Goal: Task Accomplishment & Management: Complete application form

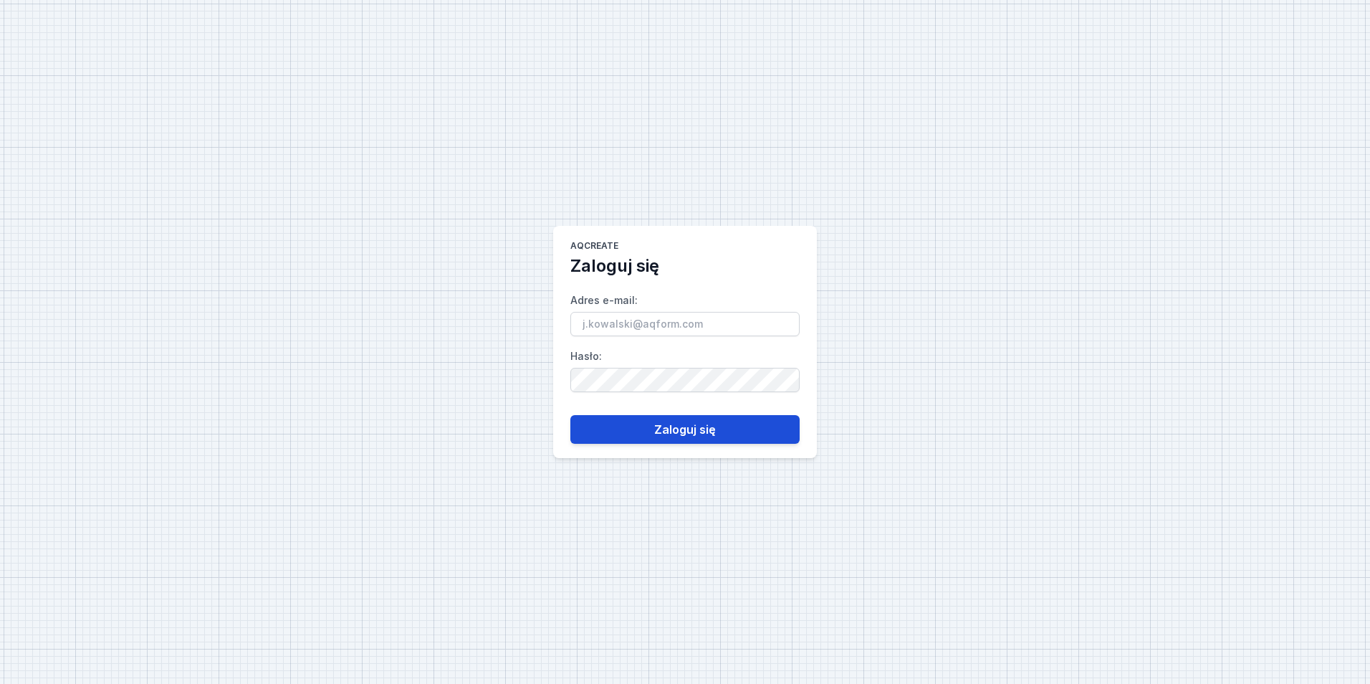
type input "[EMAIL_ADDRESS][PERSON_NAME][DOMAIN_NAME]"
click at [650, 424] on button "Zaloguj się" at bounding box center [684, 429] width 229 height 29
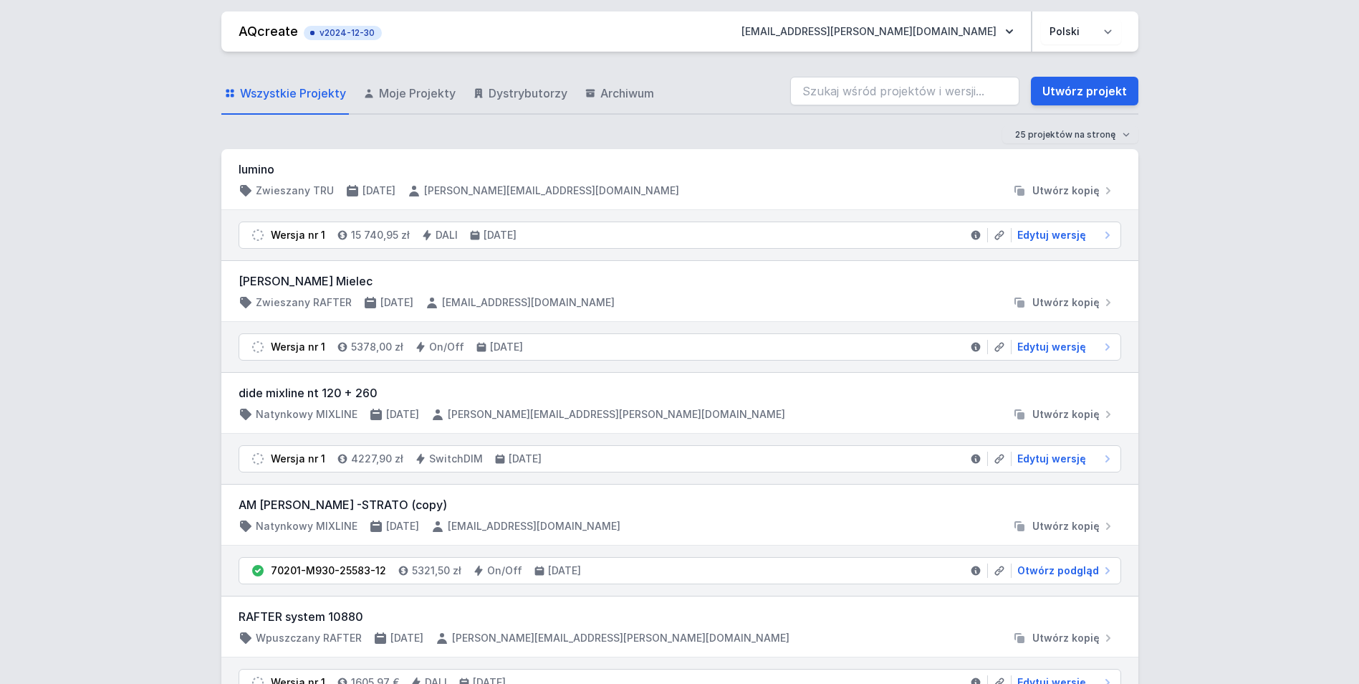
click at [892, 76] on div "Wszystkie Projekty Moje Projekty Dystrybutorzy Archiwum Utwórz projekt" at bounding box center [679, 92] width 917 height 46
click at [887, 87] on input "search" at bounding box center [904, 91] width 229 height 29
type input "al"
click at [763, 87] on div "Wszystkie Projekty Moje Projekty Dystrybutorzy Archiwum al Utwórz projekt" at bounding box center [679, 92] width 917 height 46
click at [1047, 95] on link "Utwórz projekt" at bounding box center [1084, 91] width 107 height 29
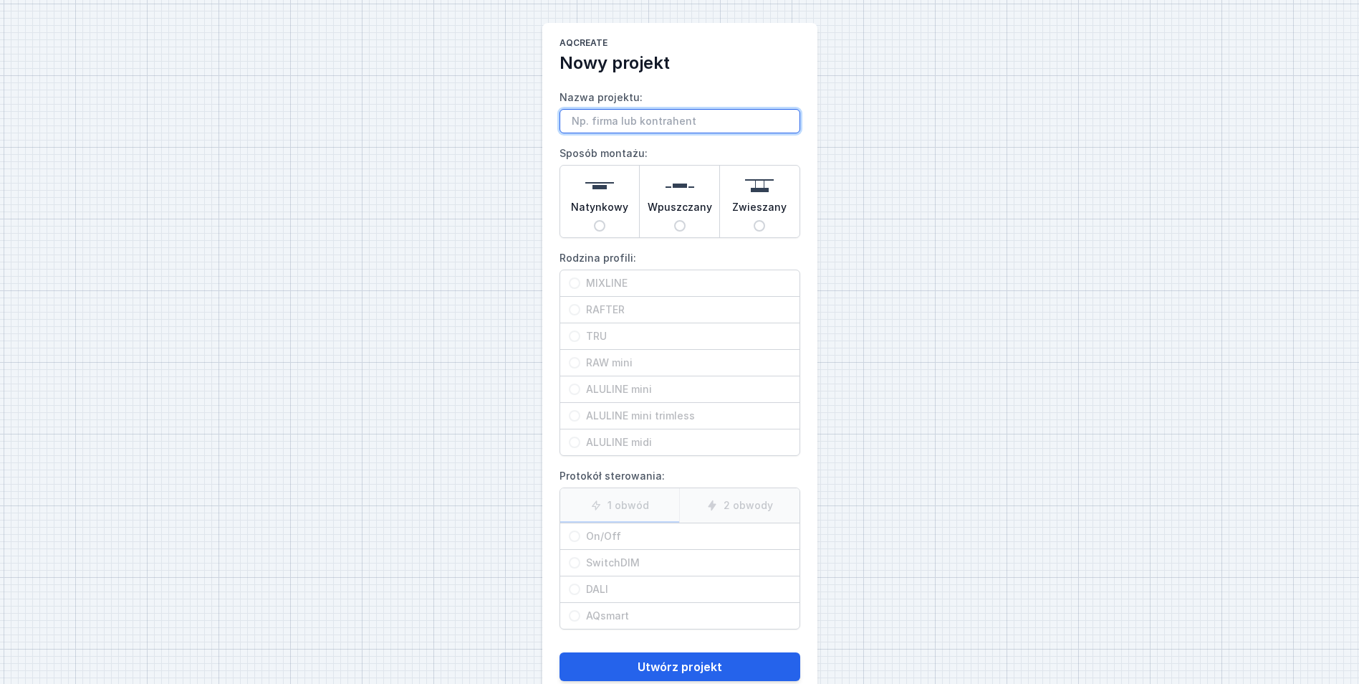
paste input "[EMAIL_ADDRESS][DOMAIN_NAME]>"
type input "[EMAIL_ADDRESS][DOMAIN_NAME]"
click at [687, 206] on span "Wpuszczany" at bounding box center [680, 210] width 64 height 20
click at [686, 220] on input "Wpuszczany" at bounding box center [679, 225] width 11 height 11
radio input "true"
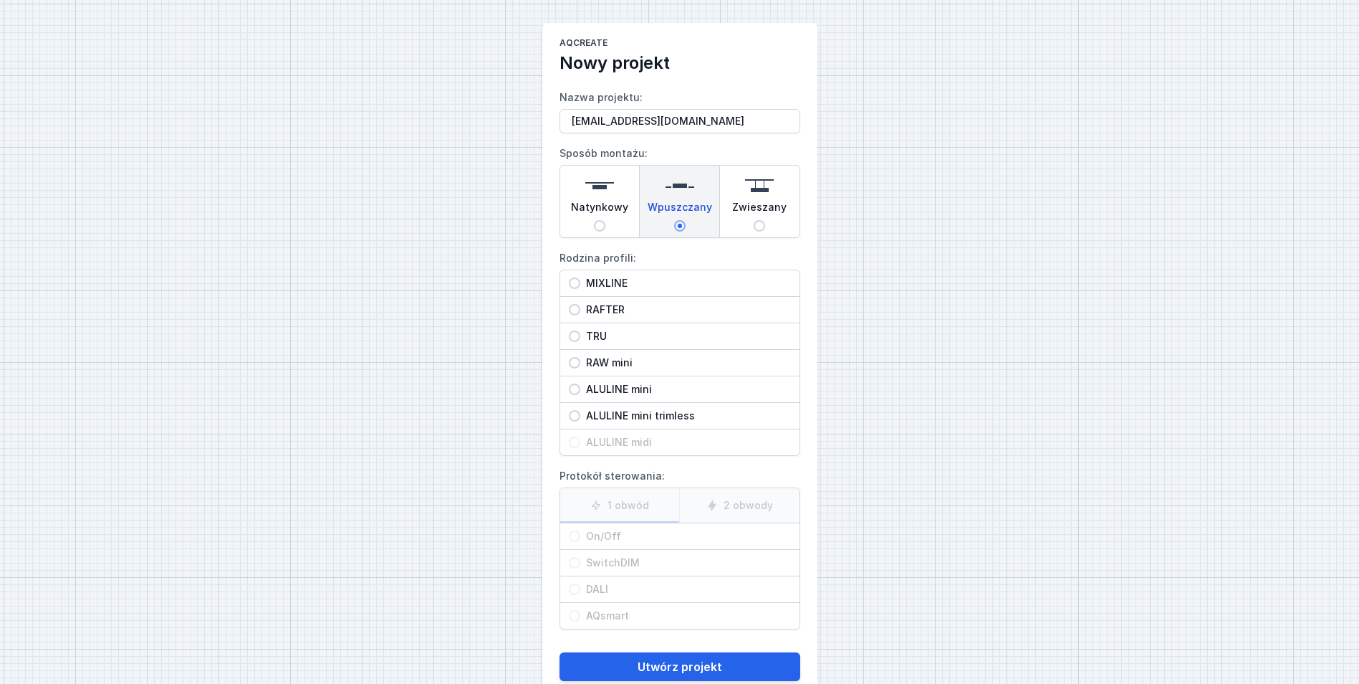
click at [601, 213] on span "Natynkowy" at bounding box center [599, 210] width 57 height 20
click at [601, 220] on input "Natynkowy" at bounding box center [599, 225] width 11 height 11
radio input "true"
click at [648, 439] on span "ALULINE midi" at bounding box center [685, 442] width 211 height 14
click at [580, 439] on input "ALULINE midi" at bounding box center [574, 441] width 11 height 11
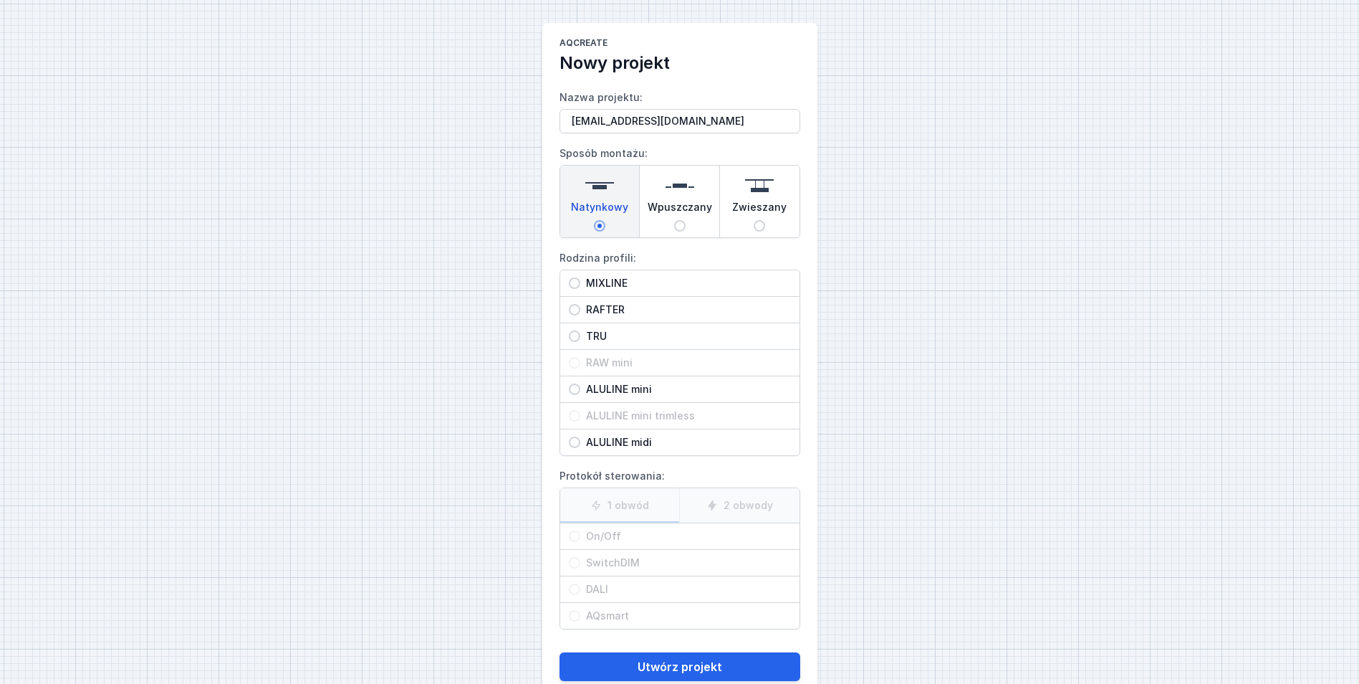
radio input "true"
click at [626, 537] on span "On/Off" at bounding box center [685, 536] width 211 height 14
click at [580, 537] on input "On/Off" at bounding box center [574, 535] width 11 height 11
radio input "true"
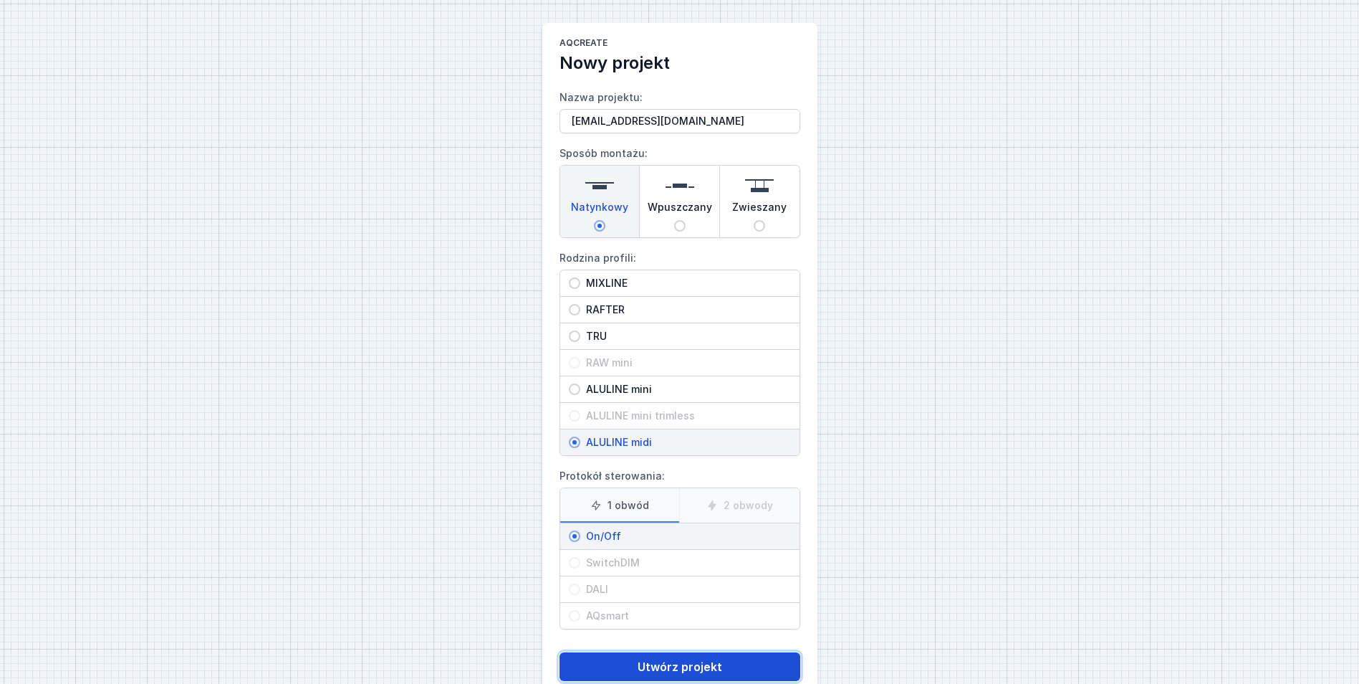
click at [697, 659] on button "Utwórz projekt" at bounding box center [680, 666] width 241 height 29
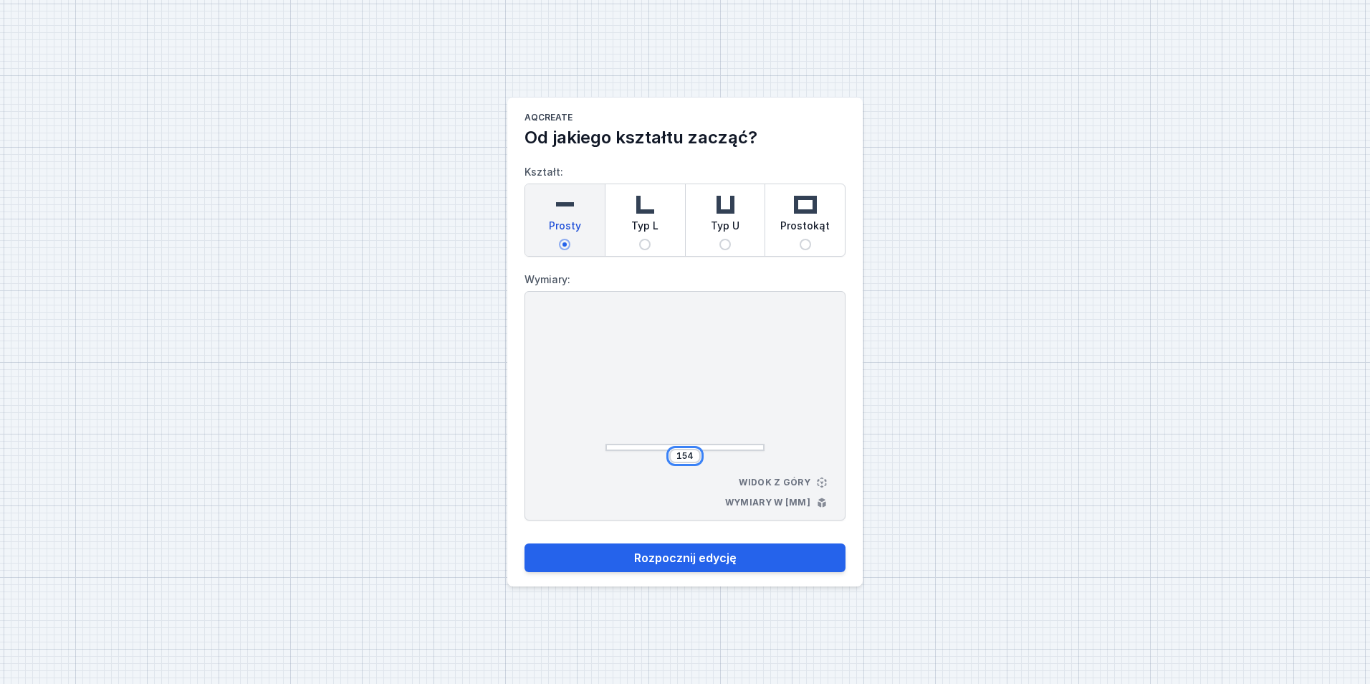
click at [695, 459] on input "154" at bounding box center [685, 455] width 23 height 11
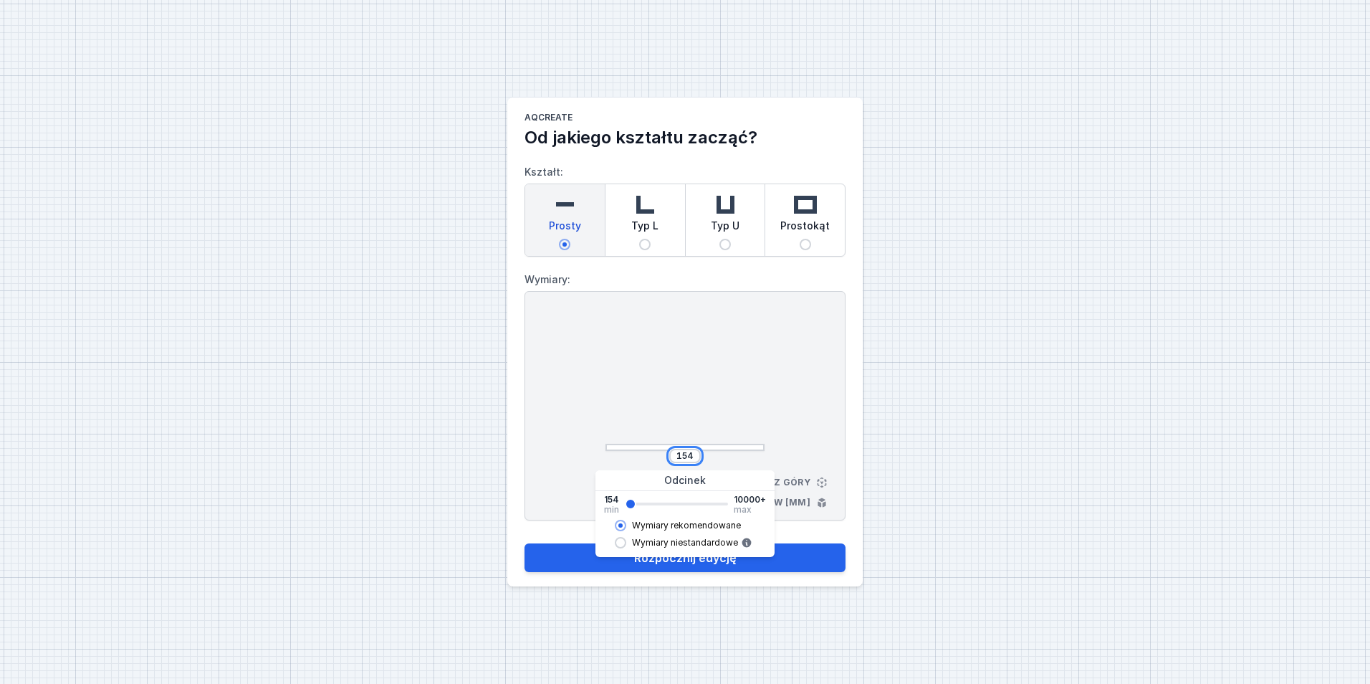
click at [695, 459] on input "154" at bounding box center [685, 455] width 23 height 11
click at [723, 237] on span "Typ U" at bounding box center [725, 229] width 29 height 20
click at [723, 239] on input "Typ U" at bounding box center [725, 244] width 11 height 11
radio input "true"
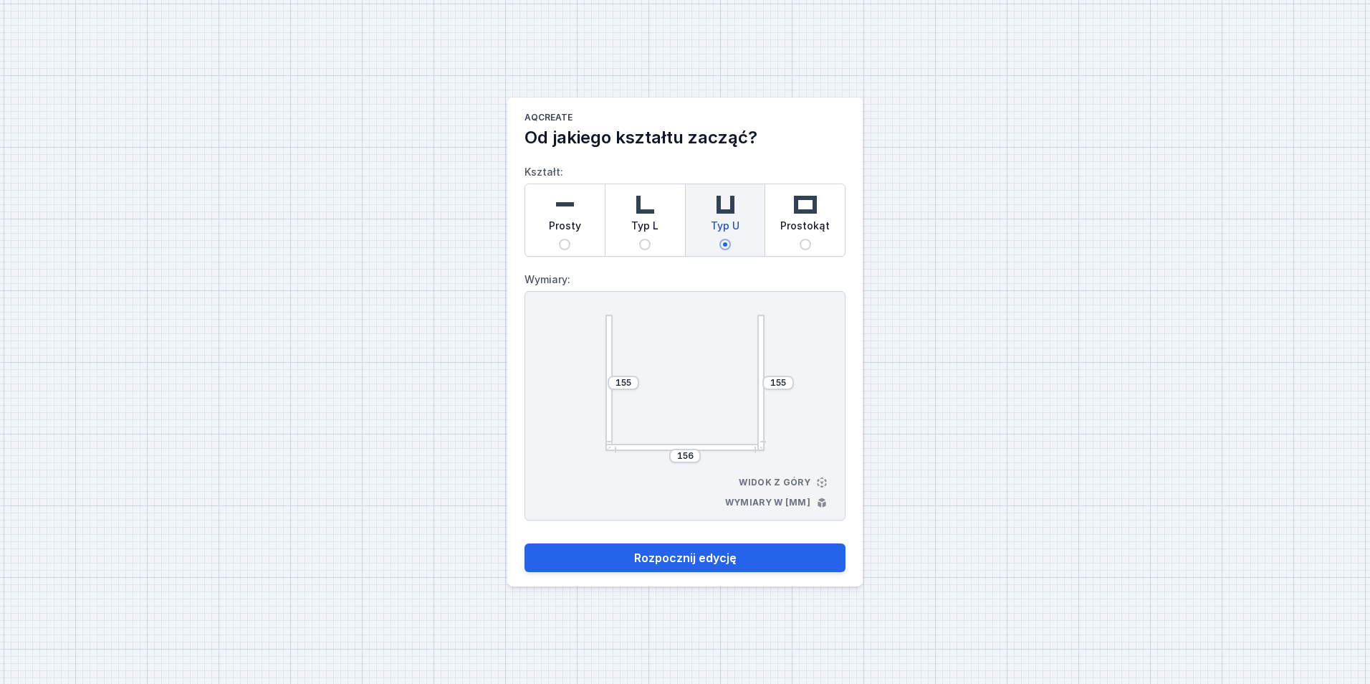
click at [555, 234] on span "Prosty" at bounding box center [565, 229] width 32 height 20
click at [559, 239] on input "Prosty" at bounding box center [564, 244] width 11 height 11
radio input "true"
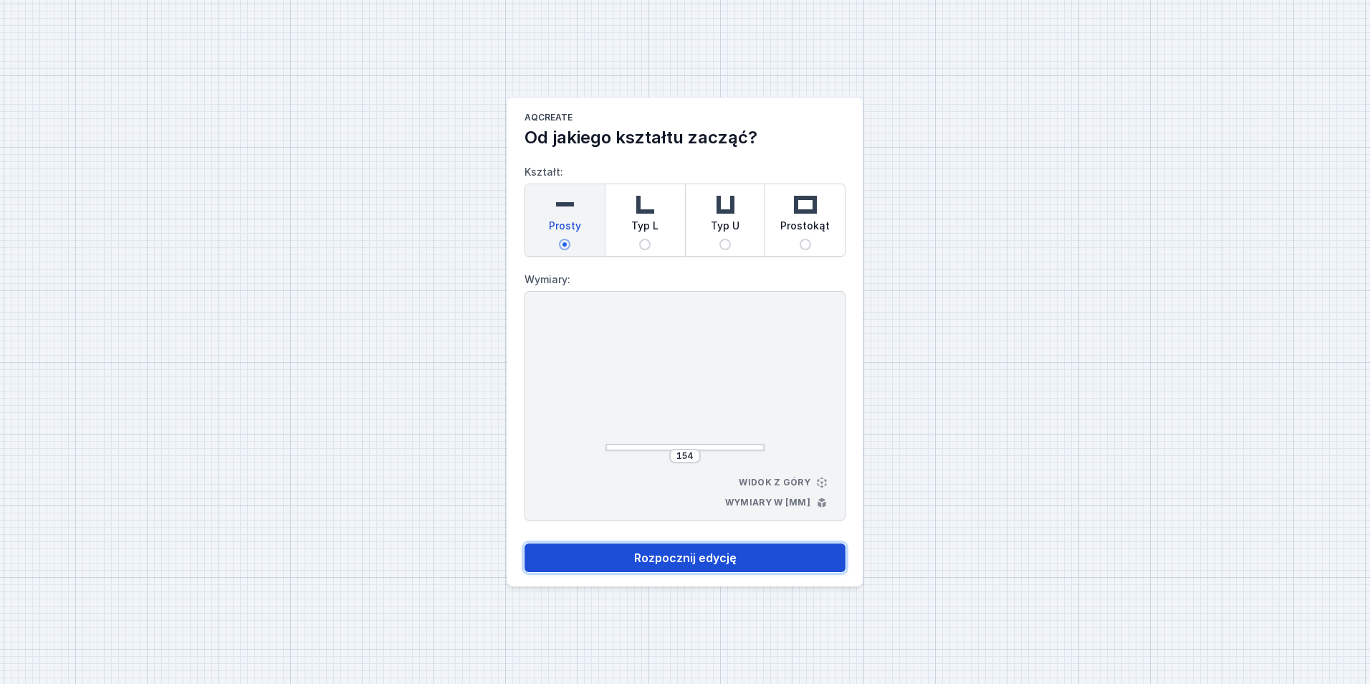
click at [716, 565] on button "Rozpocznij edycję" at bounding box center [685, 557] width 321 height 29
select select "3000"
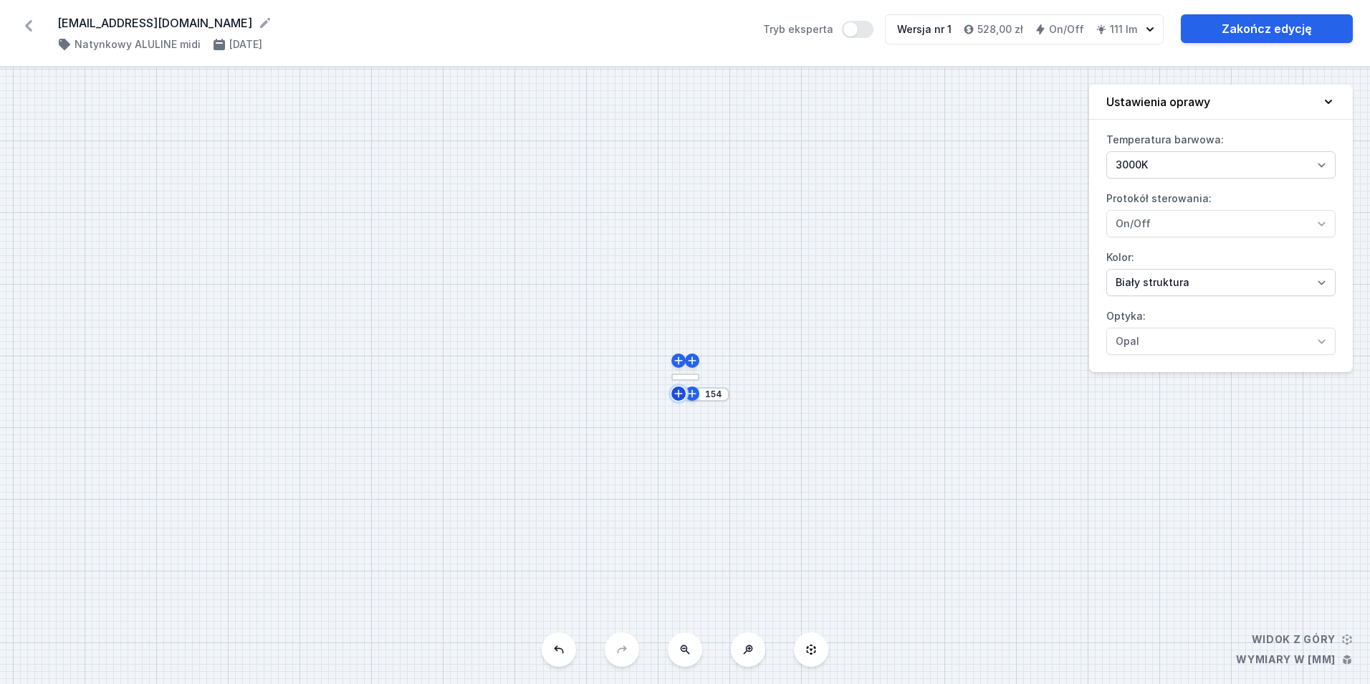
click at [679, 397] on icon at bounding box center [678, 393] width 11 height 11
type input "155"
click at [700, 378] on input "155" at bounding box center [706, 373] width 23 height 11
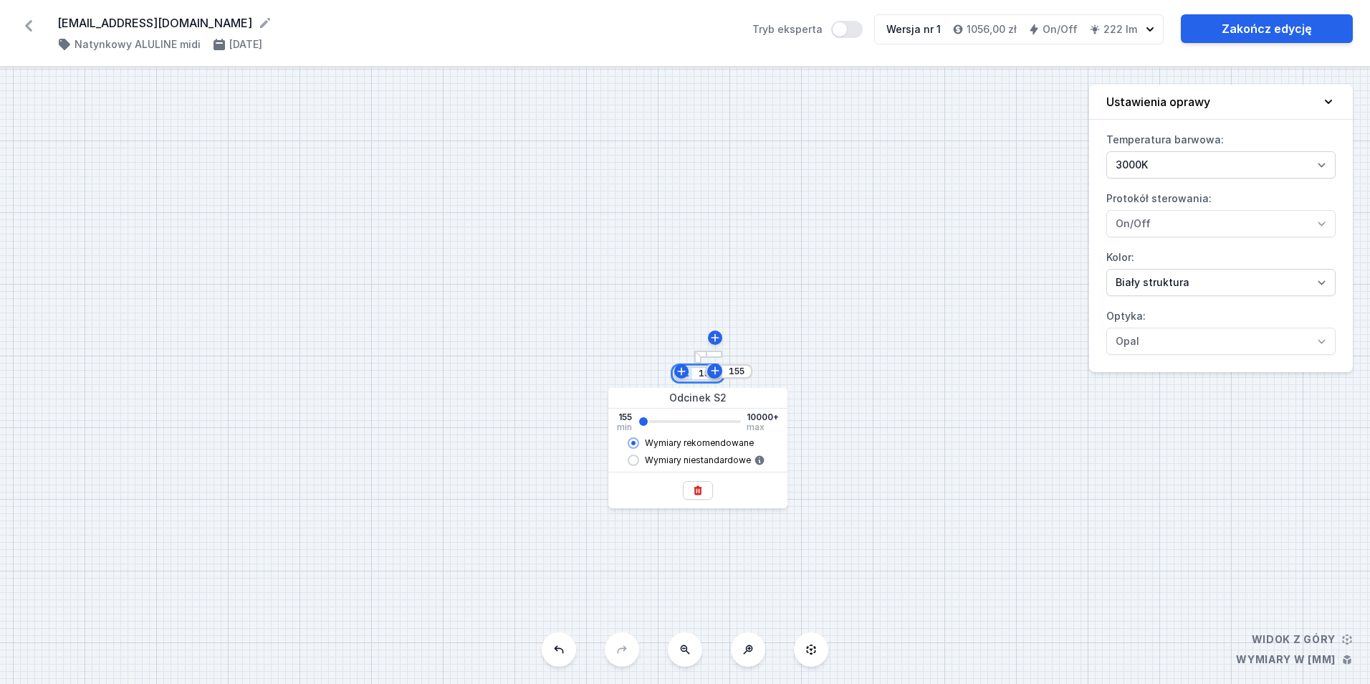
click at [700, 378] on input "155" at bounding box center [706, 373] width 23 height 11
click at [672, 296] on div "S2 1489 S1 155" at bounding box center [685, 375] width 1370 height 616
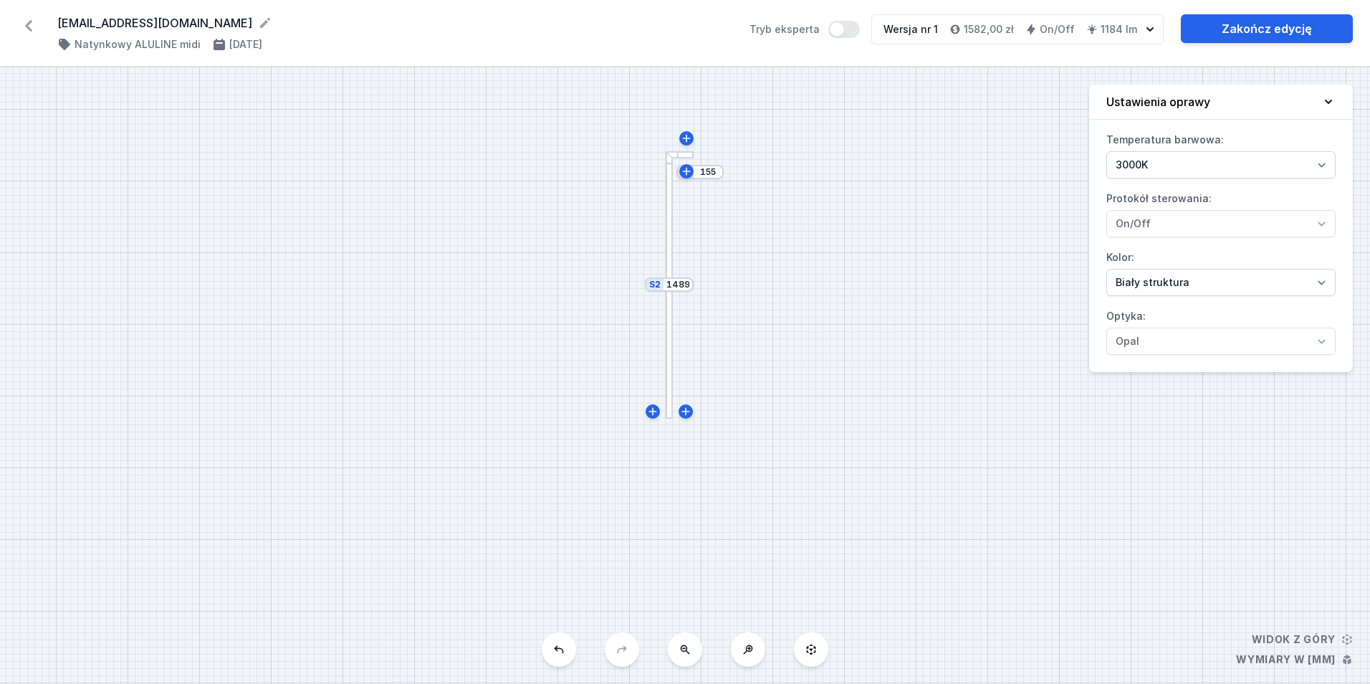
drag, startPoint x: 800, startPoint y: 228, endPoint x: 703, endPoint y: 272, distance: 106.8
click at [735, 310] on div "S2 1489 S1 155" at bounding box center [685, 375] width 1370 height 616
click at [667, 220] on div "S2 1489 S1 155" at bounding box center [685, 375] width 1370 height 616
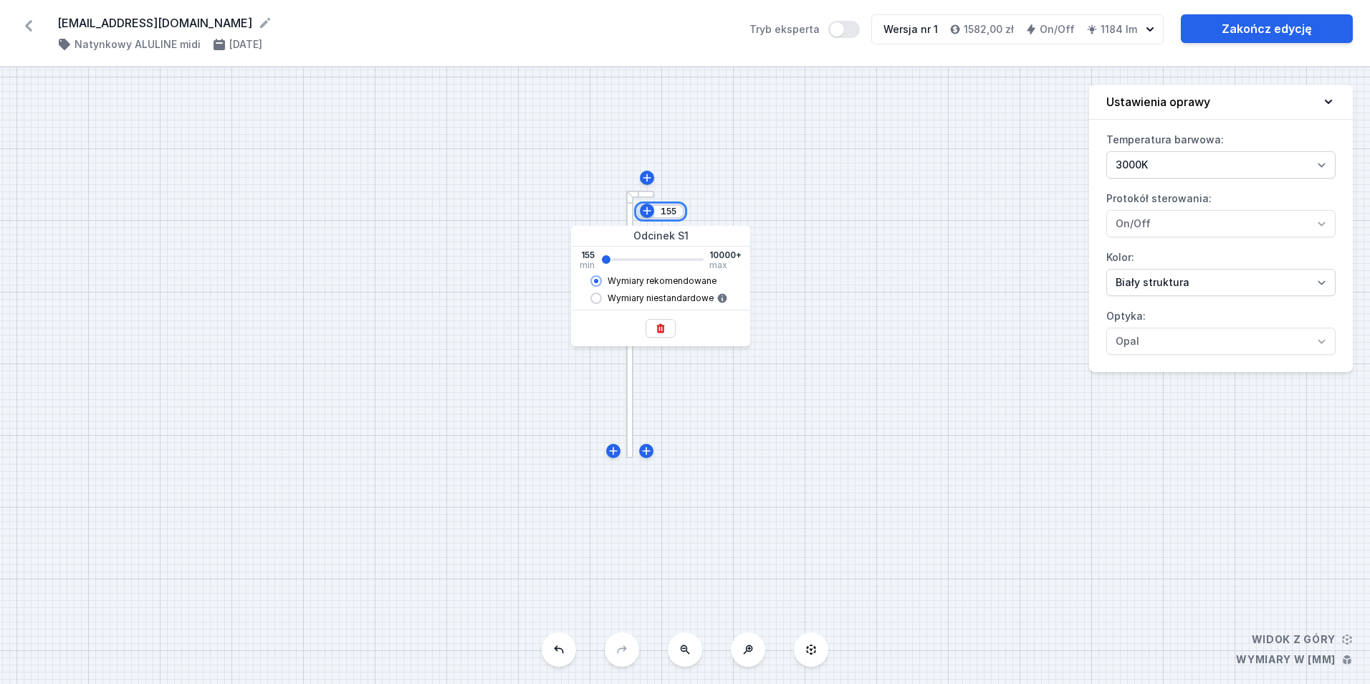
click at [669, 217] on input "155" at bounding box center [668, 211] width 23 height 11
click at [662, 215] on input "155" at bounding box center [668, 211] width 23 height 11
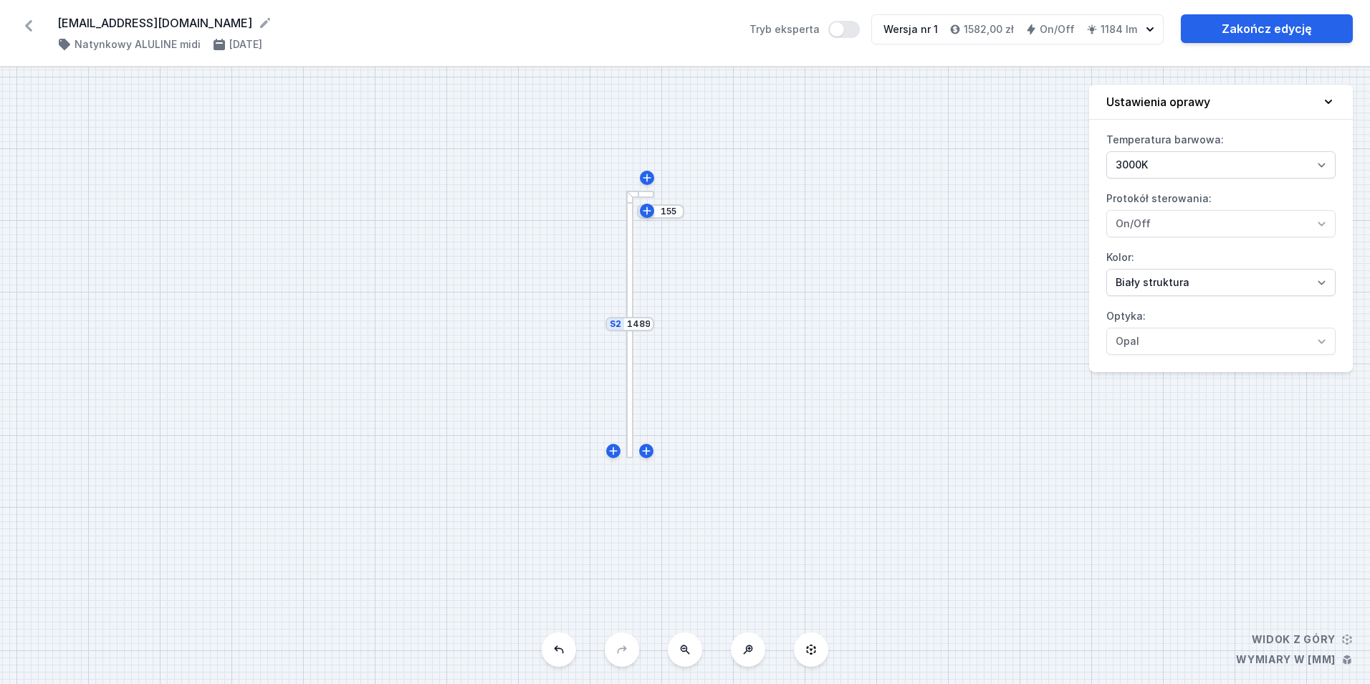
click at [836, 279] on div "S2 1489 S1 155" at bounding box center [685, 375] width 1370 height 616
click at [634, 327] on input "1489" at bounding box center [638, 323] width 23 height 11
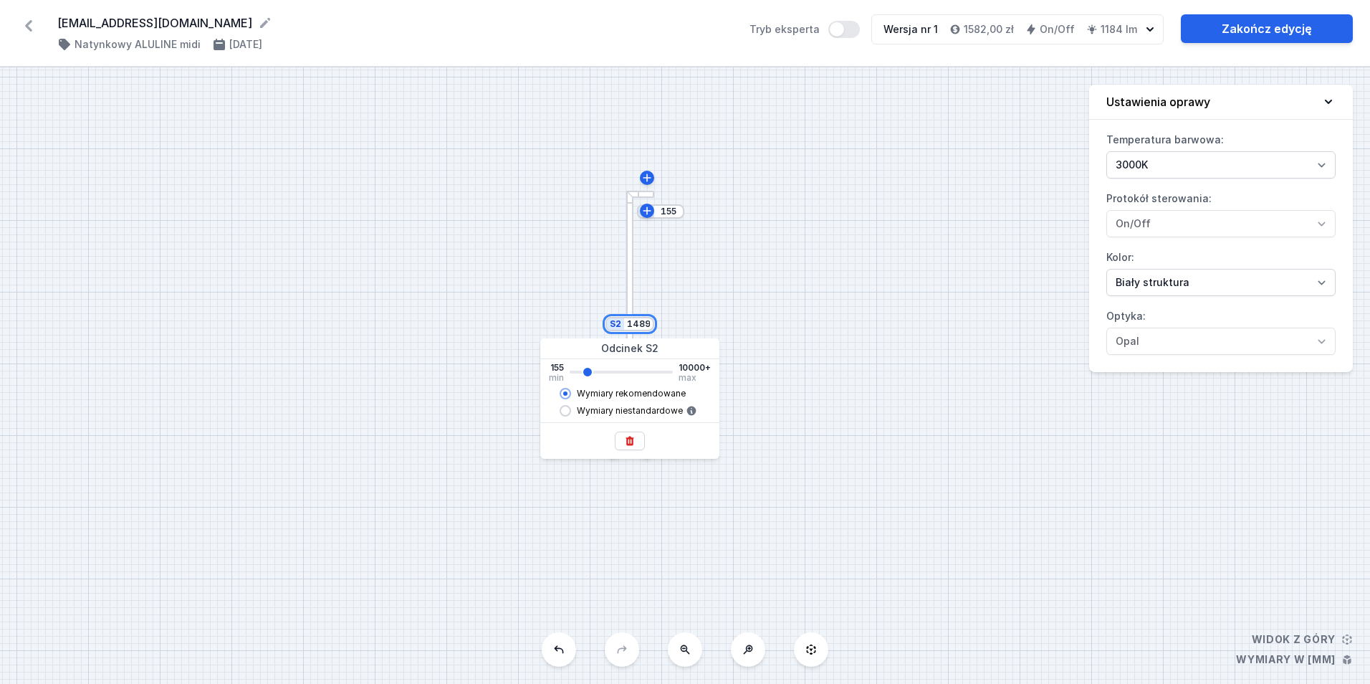
click at [634, 327] on input "1489" at bounding box center [638, 323] width 23 height 11
type input "3515"
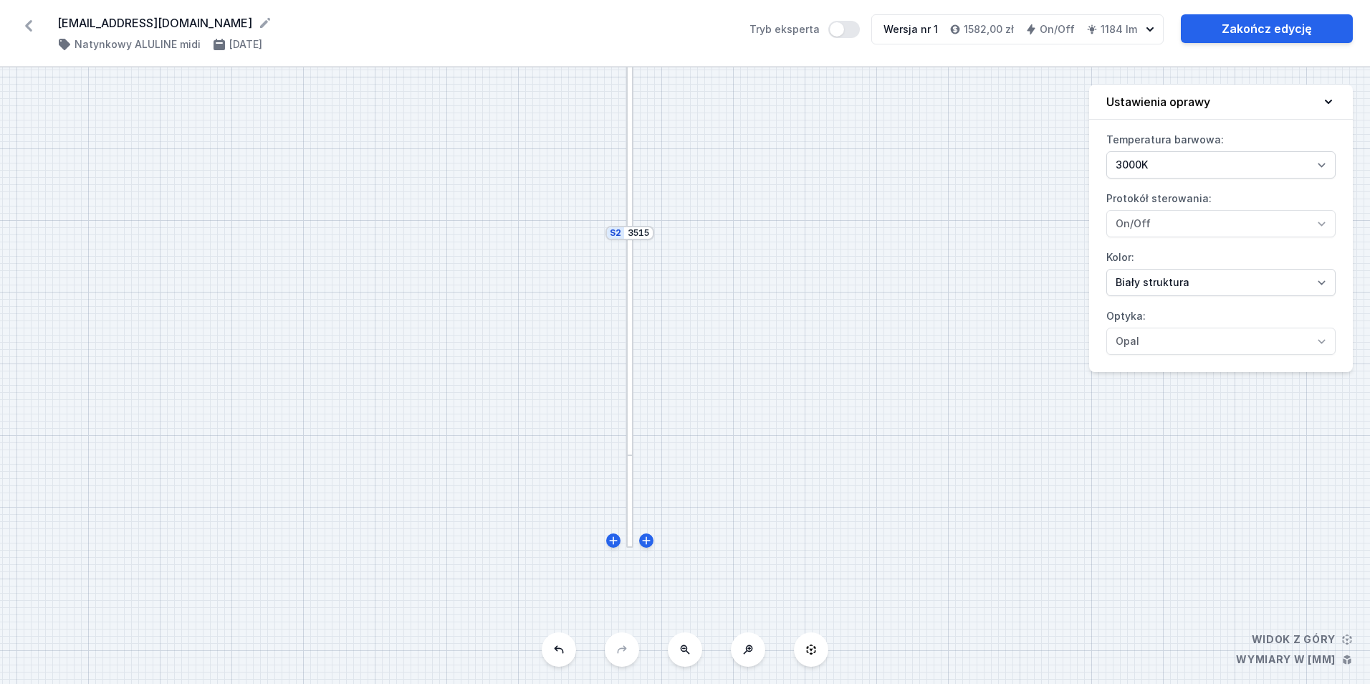
click at [712, 271] on div "S2 3515 S1 155" at bounding box center [685, 375] width 1370 height 616
drag, startPoint x: 783, startPoint y: 219, endPoint x: 636, endPoint y: 442, distance: 266.9
click at [643, 445] on div "S2 3515 S1 155" at bounding box center [685, 375] width 1370 height 616
click at [530, 162] on input "155" at bounding box center [529, 163] width 23 height 11
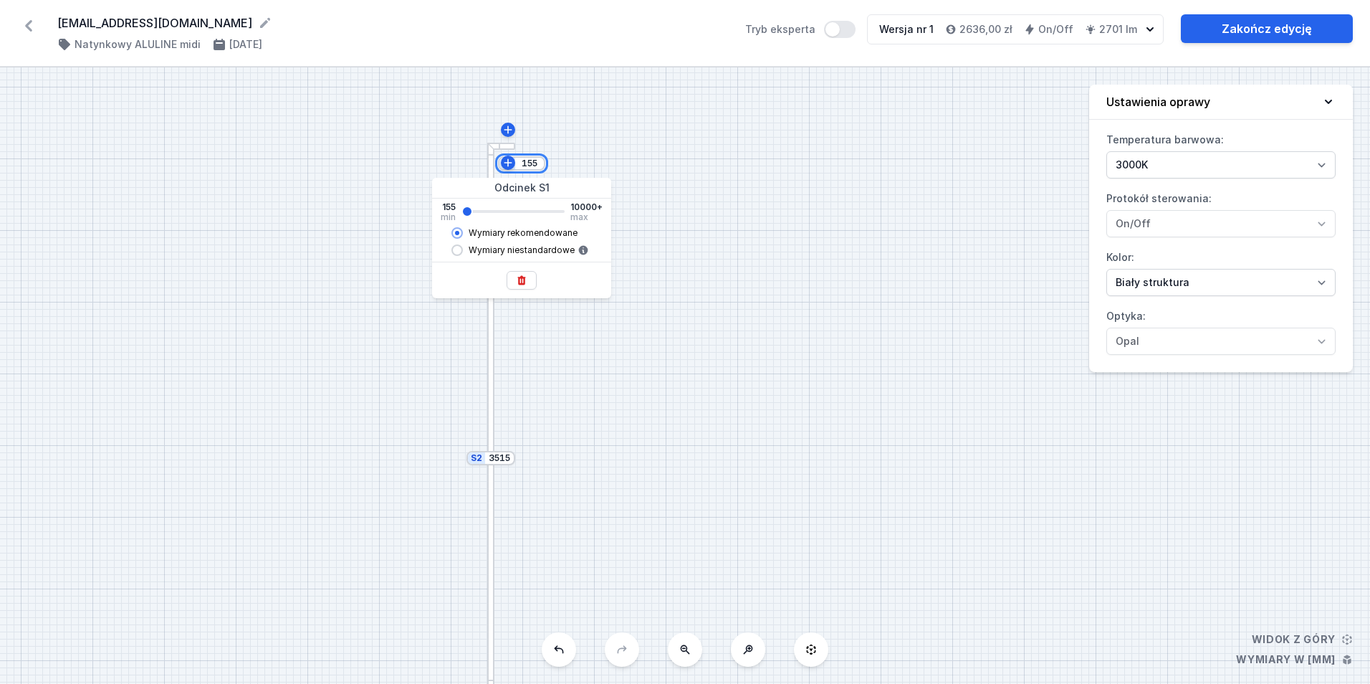
click at [530, 162] on input "155" at bounding box center [529, 163] width 23 height 11
click at [780, 221] on div "S2 3515 S1 1995" at bounding box center [685, 375] width 1370 height 616
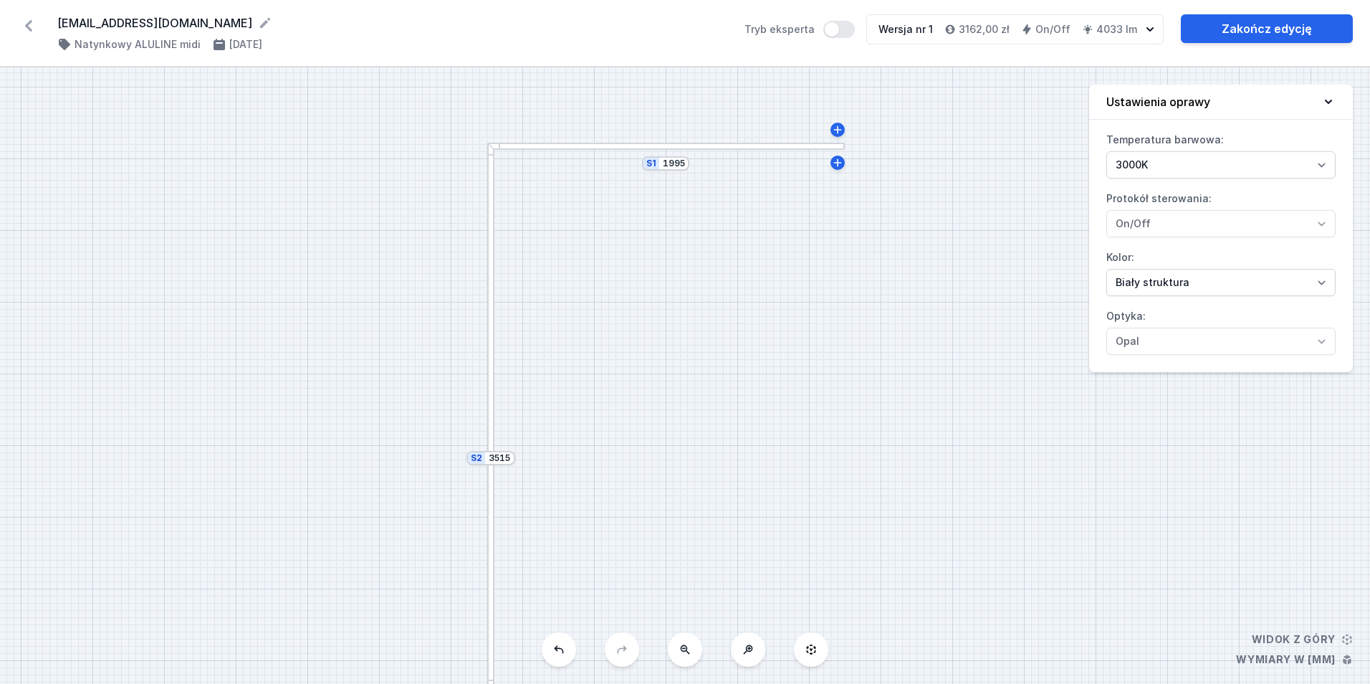
click at [839, 171] on div "S2 3515 S1 1995" at bounding box center [685, 375] width 1370 height 616
click at [842, 162] on icon at bounding box center [837, 162] width 11 height 11
type input "1996"
click at [844, 164] on input "155" at bounding box center [852, 165] width 23 height 11
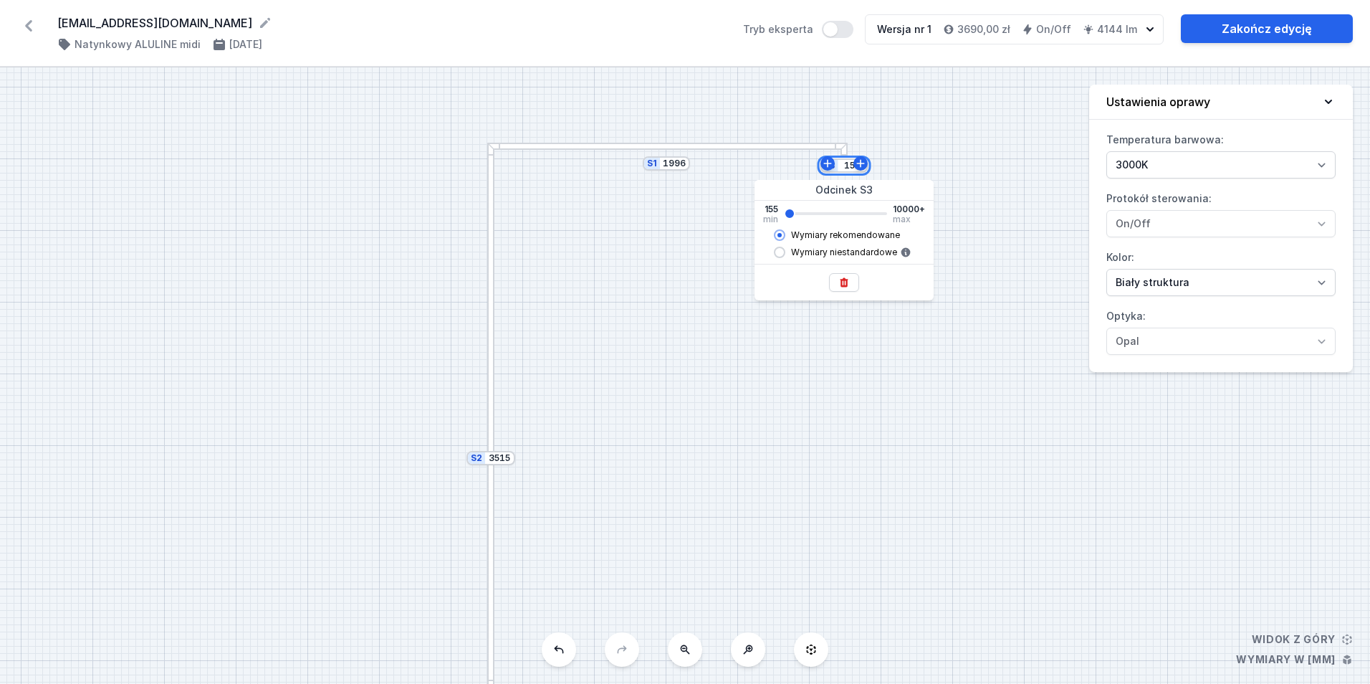
click at [844, 164] on input "155" at bounding box center [852, 165] width 23 height 11
click at [657, 270] on div "S3 14981 S2 3515 S1 1996" at bounding box center [685, 375] width 1370 height 616
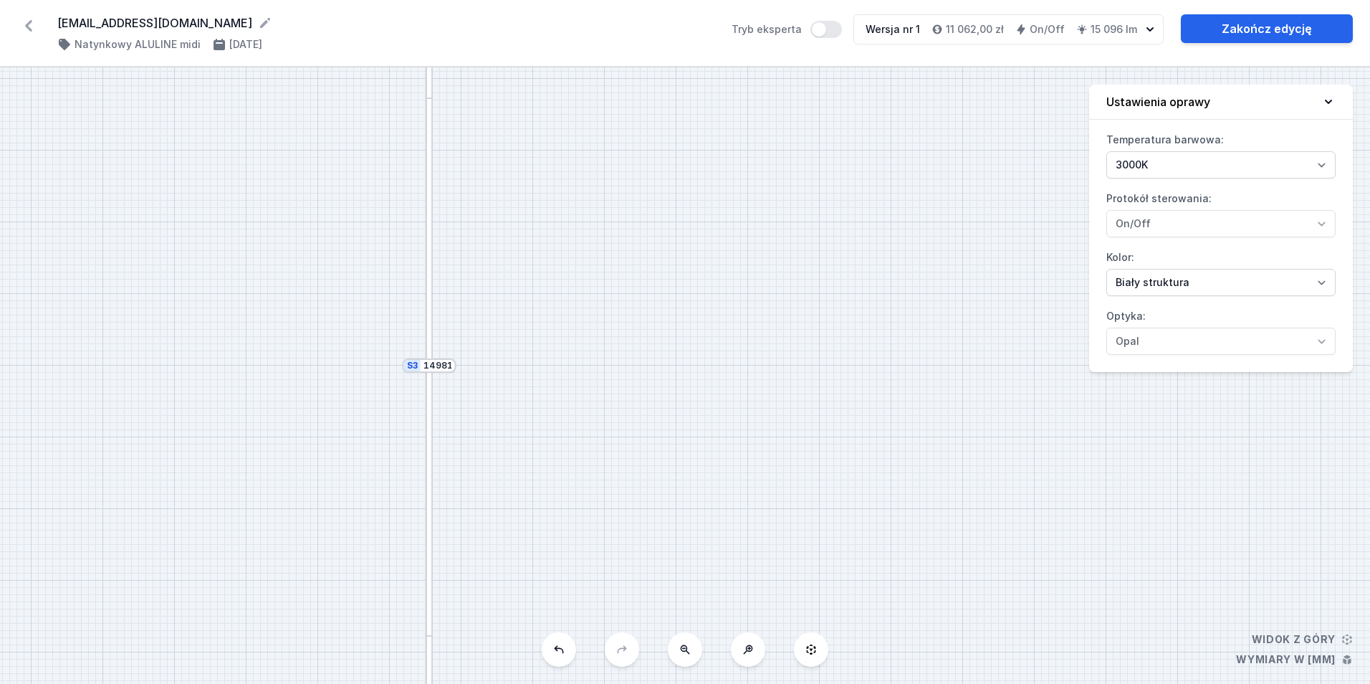
drag, startPoint x: 679, startPoint y: 223, endPoint x: 626, endPoint y: 720, distance: 499.5
click at [626, 683] on html "[EMAIL_ADDRESS][DOMAIN_NAME] ( 11395 /v 1 ) Natynkowy ALULINE midi [DATE] Tryb …" at bounding box center [685, 342] width 1370 height 684
drag, startPoint x: 646, startPoint y: 431, endPoint x: 672, endPoint y: 257, distance: 175.3
click at [672, 257] on div "S3 14981 S2 3515 S1 1996" at bounding box center [685, 375] width 1370 height 616
click at [444, 371] on input "14981" at bounding box center [436, 376] width 29 height 11
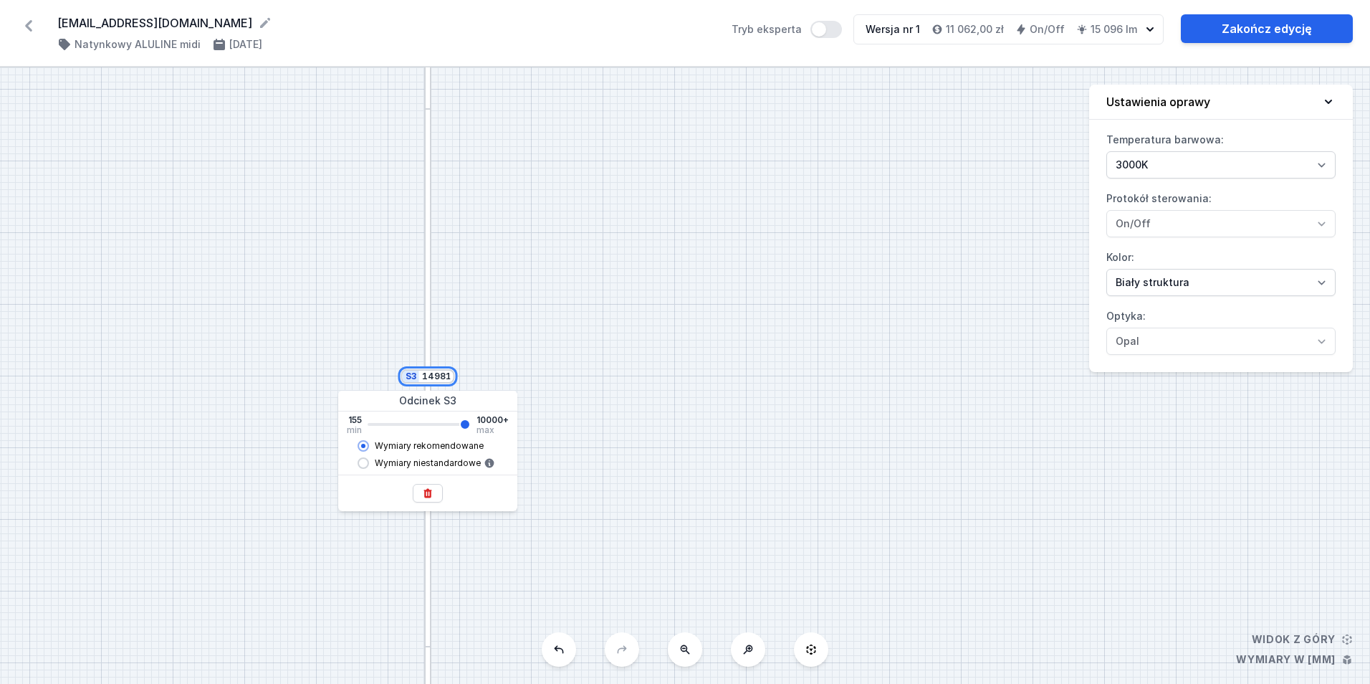
click at [444, 371] on input "14981" at bounding box center [436, 376] width 29 height 11
type input "1"
type input "9999"
type input "15"
type input "9999"
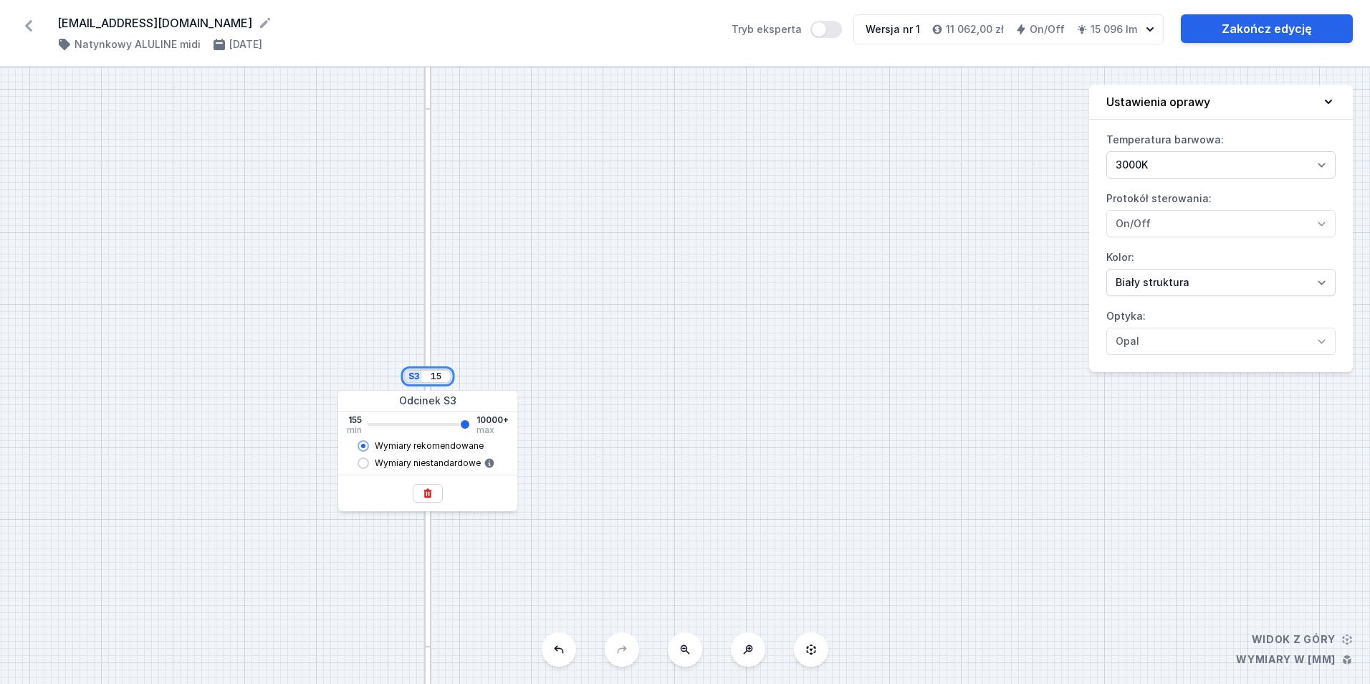
type input "150"
type input "9999"
type input "1500"
type input "9999"
type input "1489"
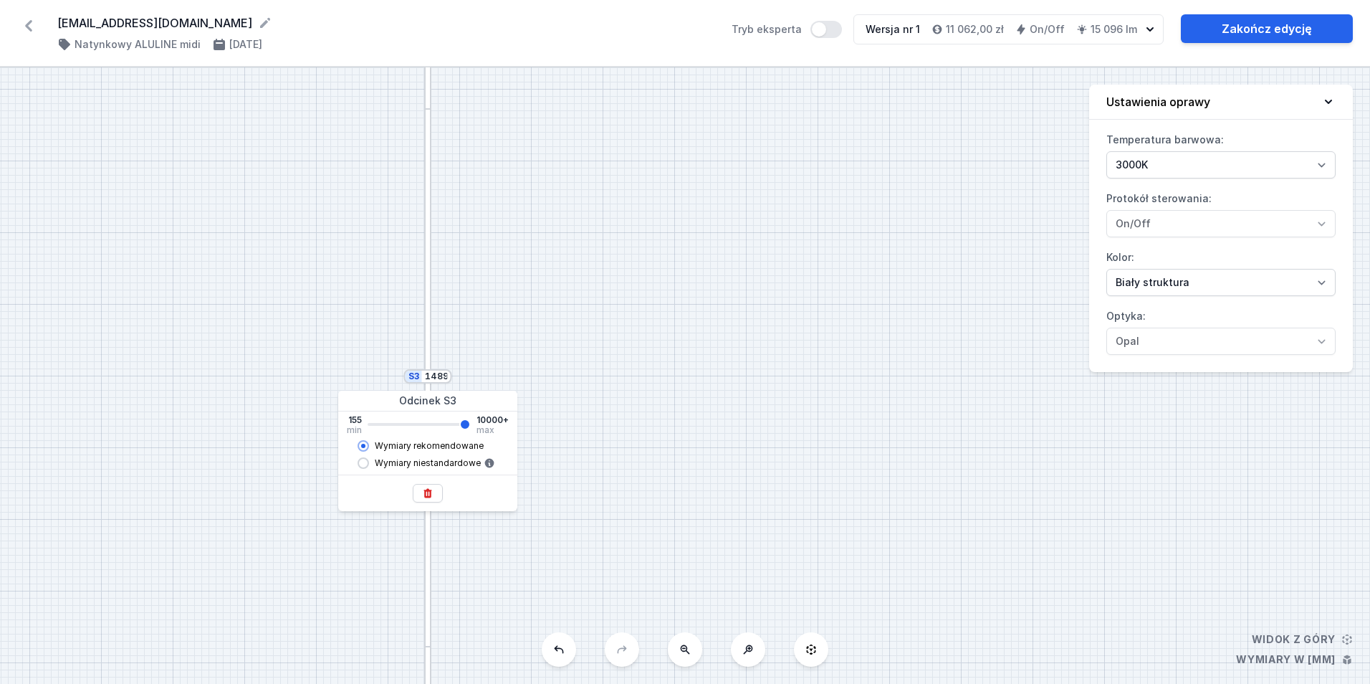
click at [560, 219] on div "S3 1489 S2 3515 S1 1996" at bounding box center [685, 375] width 1370 height 616
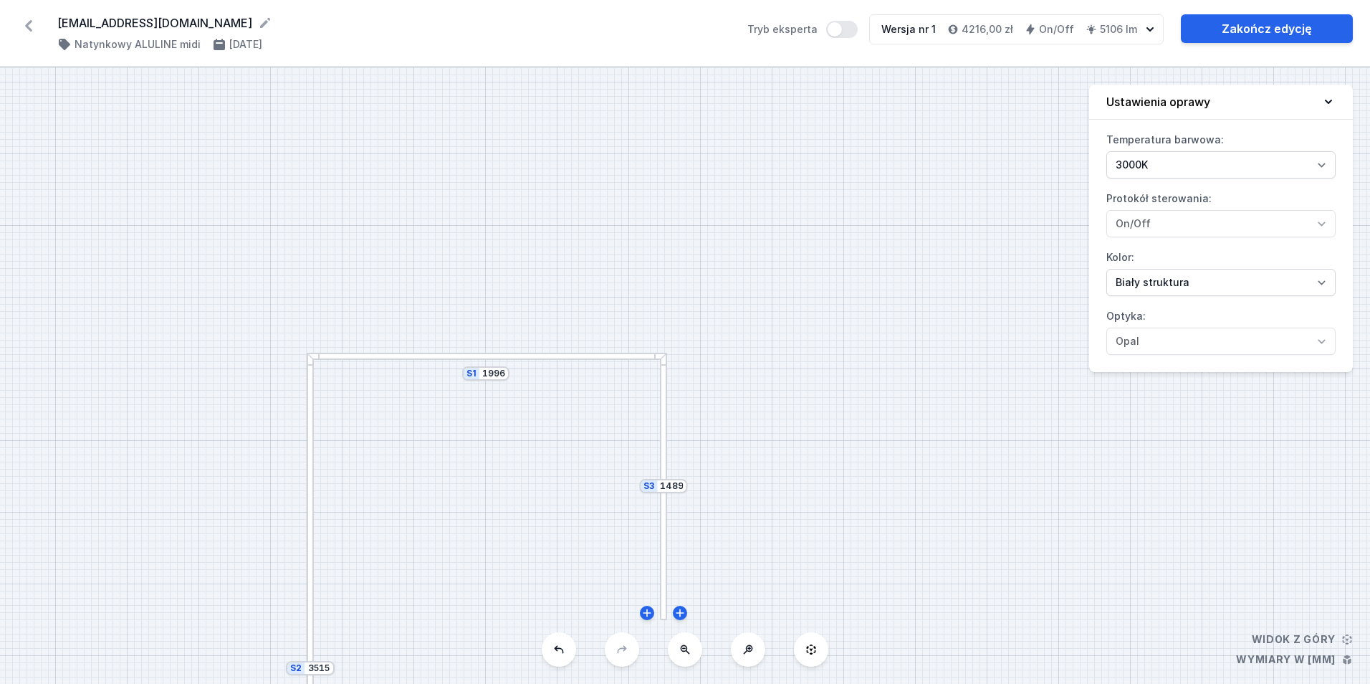
drag, startPoint x: 651, startPoint y: 383, endPoint x: 538, endPoint y: 43, distance: 358.1
click at [529, 29] on div "[EMAIL_ADDRESS][DOMAIN_NAME] ( 11395 /v 1 ) Natynkowy ALULINE midi [DATE] Tryb …" at bounding box center [685, 342] width 1370 height 684
drag, startPoint x: 919, startPoint y: 267, endPoint x: 939, endPoint y: 339, distance: 74.4
click at [939, 339] on div "S3 1489 S2 3515 S1 1996" at bounding box center [685, 375] width 1370 height 616
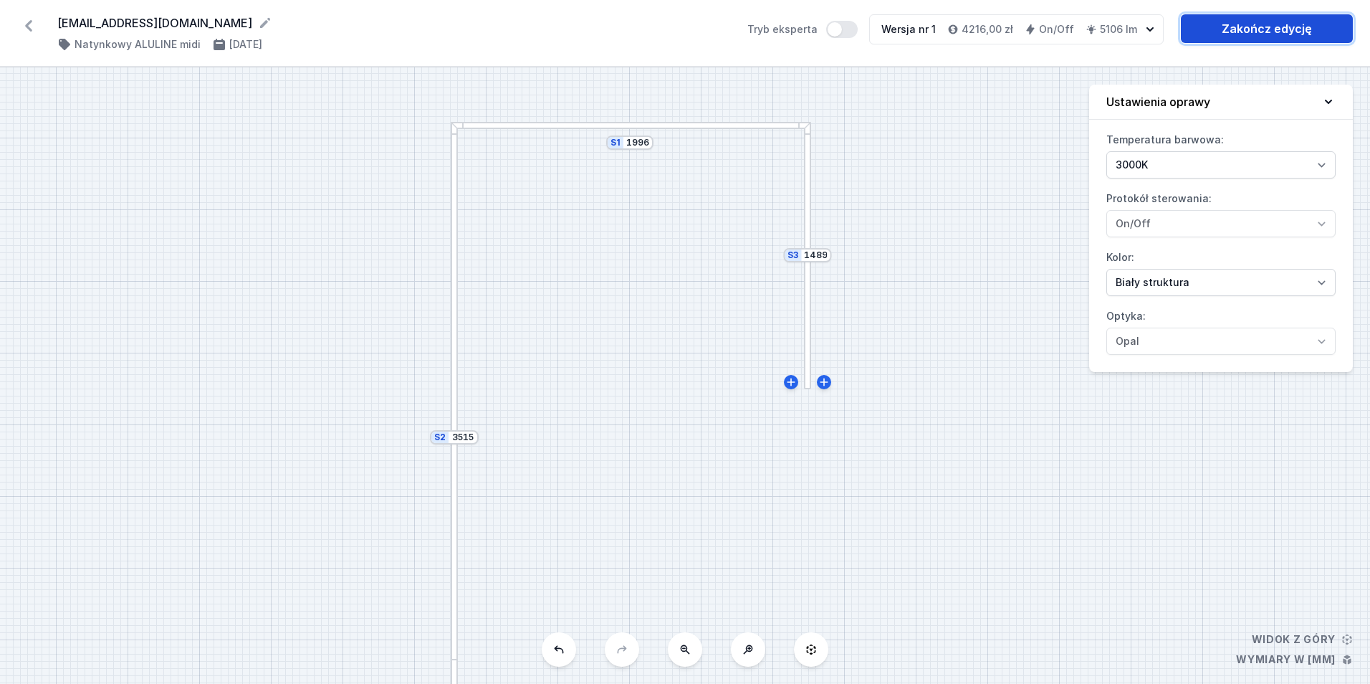
click at [1281, 24] on link "Zakończ edycję" at bounding box center [1267, 28] width 172 height 29
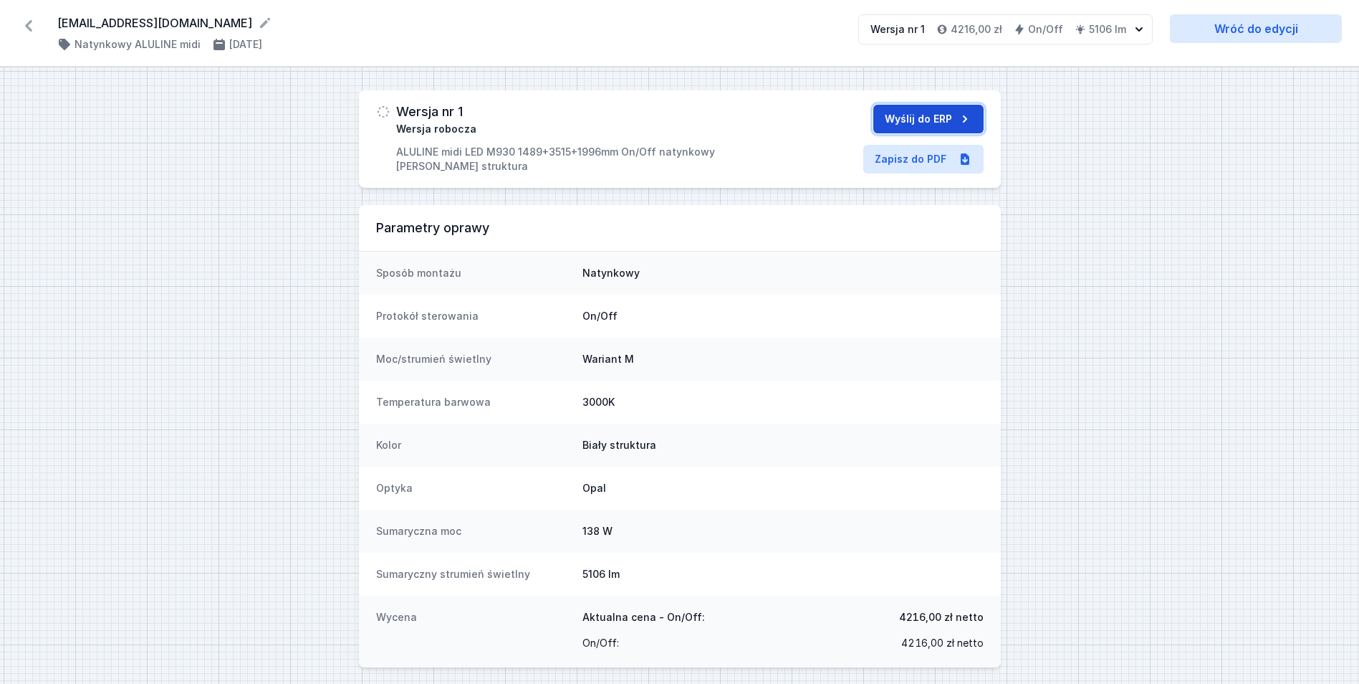
click at [922, 117] on button "Wyślij do ERP" at bounding box center [929, 119] width 110 height 29
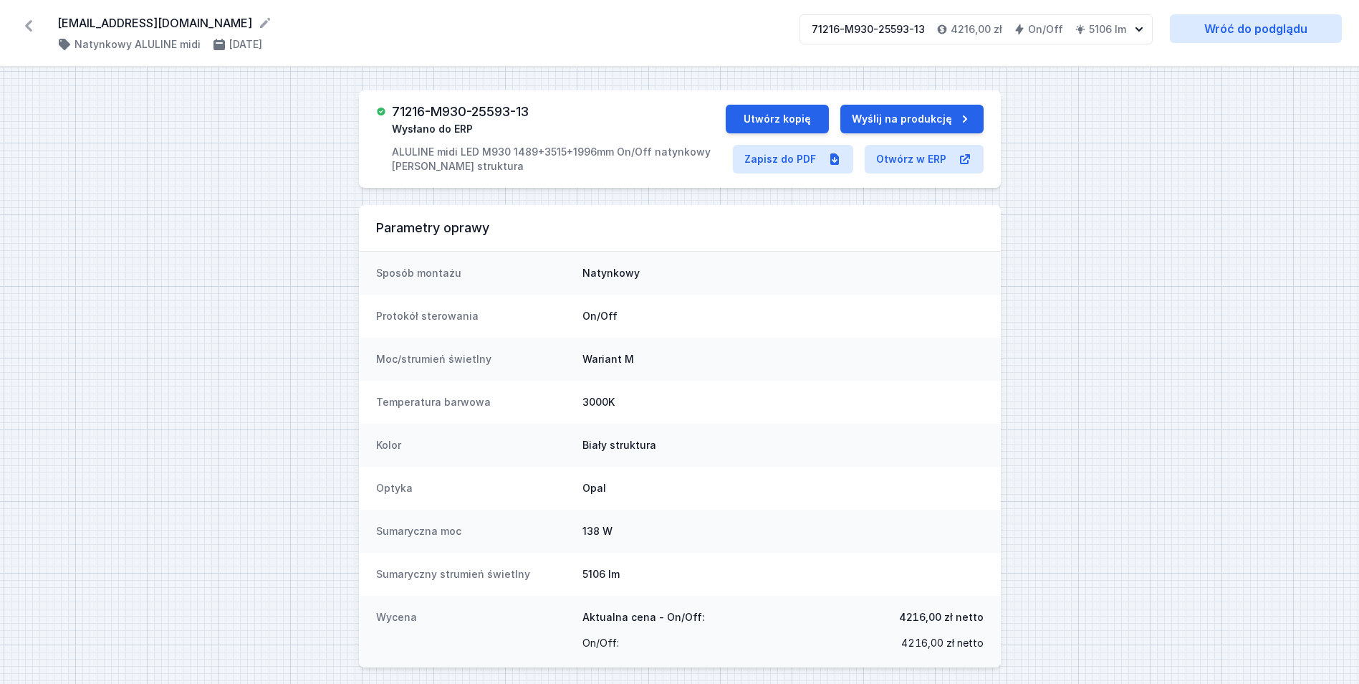
click at [497, 110] on h3 "71216-M930-25593-13" at bounding box center [460, 112] width 137 height 14
copy h3 "71216-M930-25593-13"
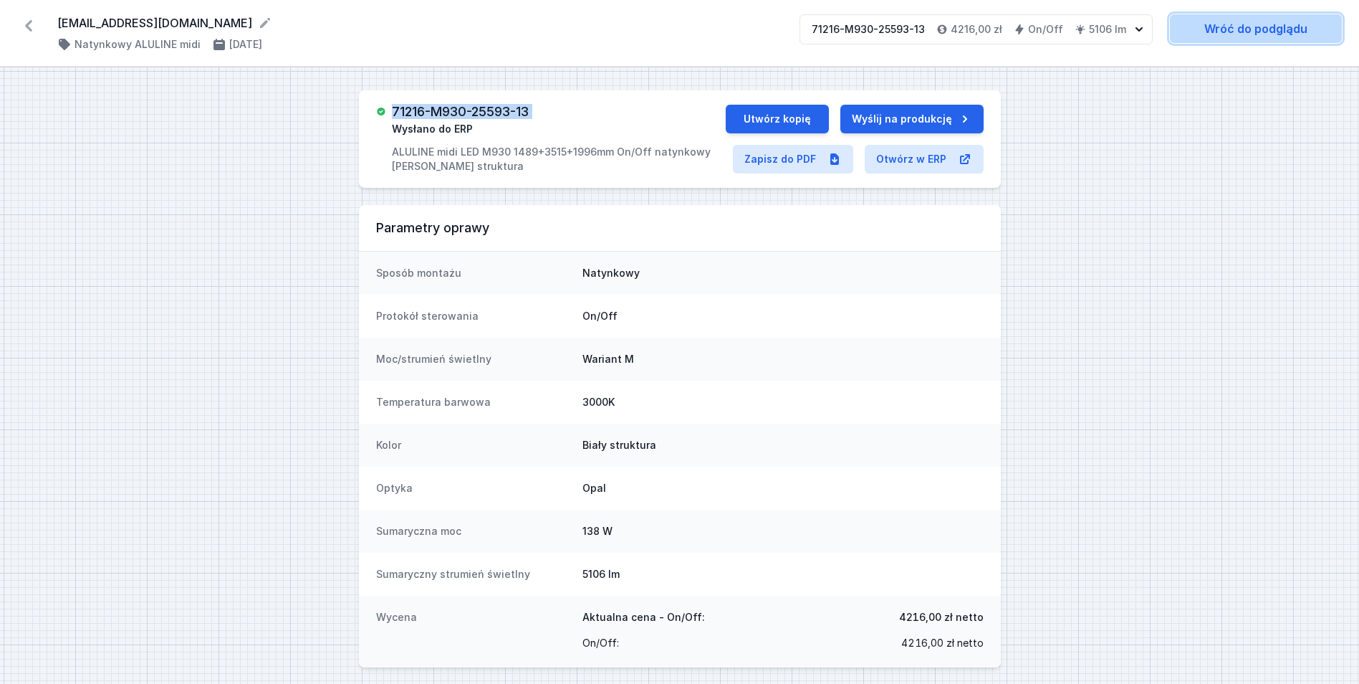
click at [1251, 34] on link "Wróć do podglądu" at bounding box center [1256, 28] width 172 height 29
select select "3000"
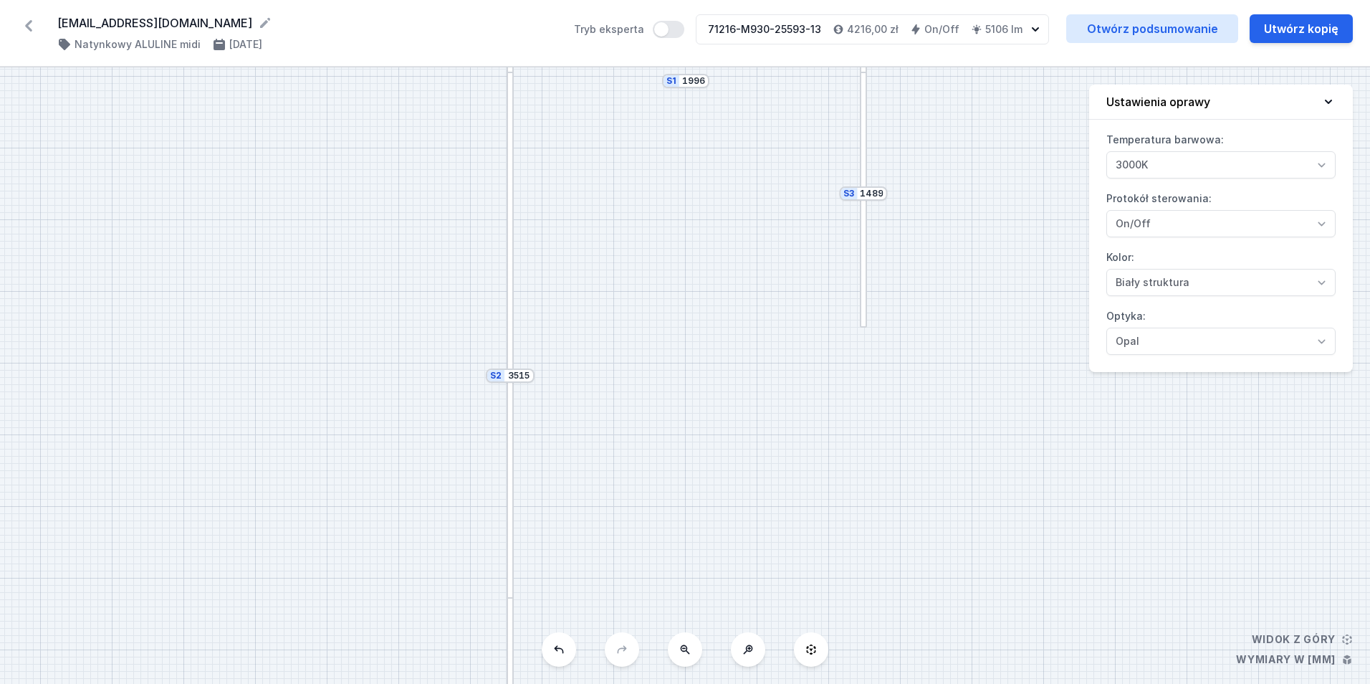
click at [685, 654] on icon at bounding box center [684, 649] width 11 height 11
drag, startPoint x: 621, startPoint y: 359, endPoint x: 629, endPoint y: 324, distance: 35.8
click at [629, 324] on div "S3 1489 S2 3515 S1 1996" at bounding box center [685, 375] width 1370 height 616
click at [1271, 37] on button "Utwórz kopię" at bounding box center [1301, 28] width 103 height 29
select select "3000"
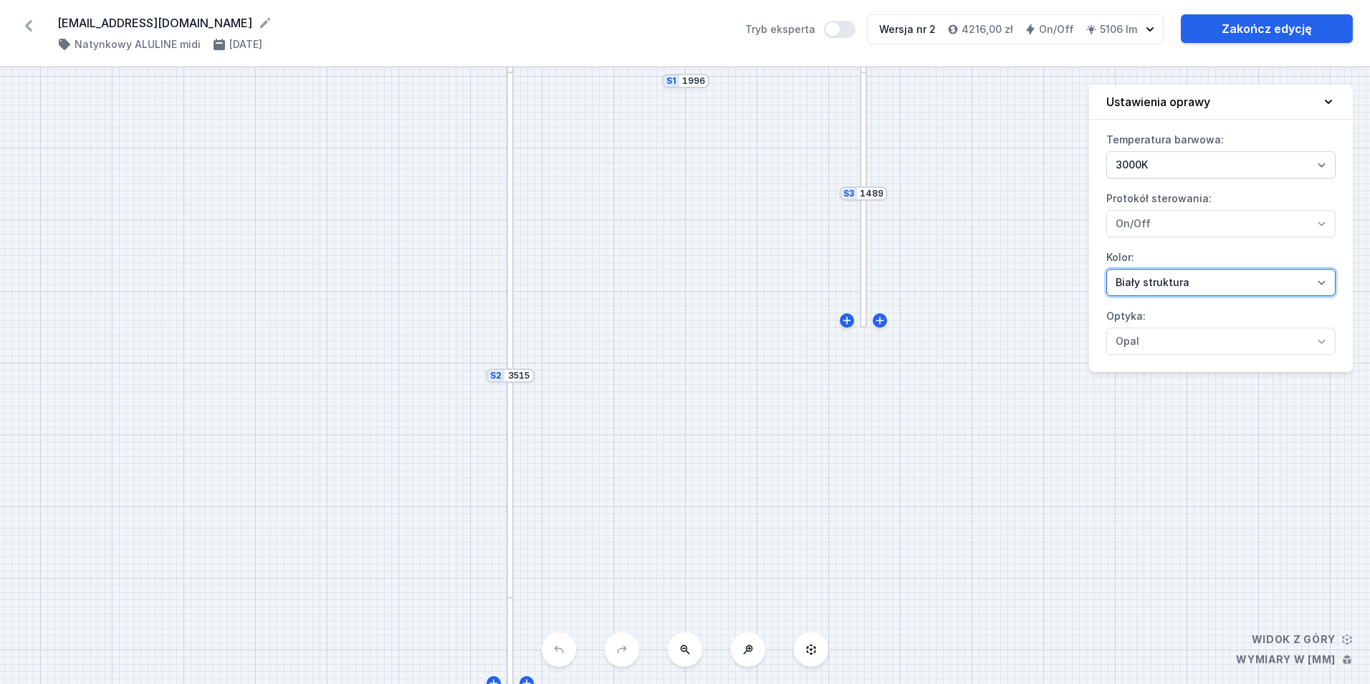
click at [1157, 287] on select "[PERSON_NAME] struktura [PERSON_NAME] struktura Złoty struktura Miedziany [PERS…" at bounding box center [1221, 282] width 229 height 27
select select "2"
click at [1107, 269] on select "[PERSON_NAME] struktura [PERSON_NAME] struktura Złoty struktura Miedziany [PERS…" at bounding box center [1221, 282] width 229 height 27
click at [1252, 27] on link "Zakończ edycję" at bounding box center [1267, 28] width 172 height 29
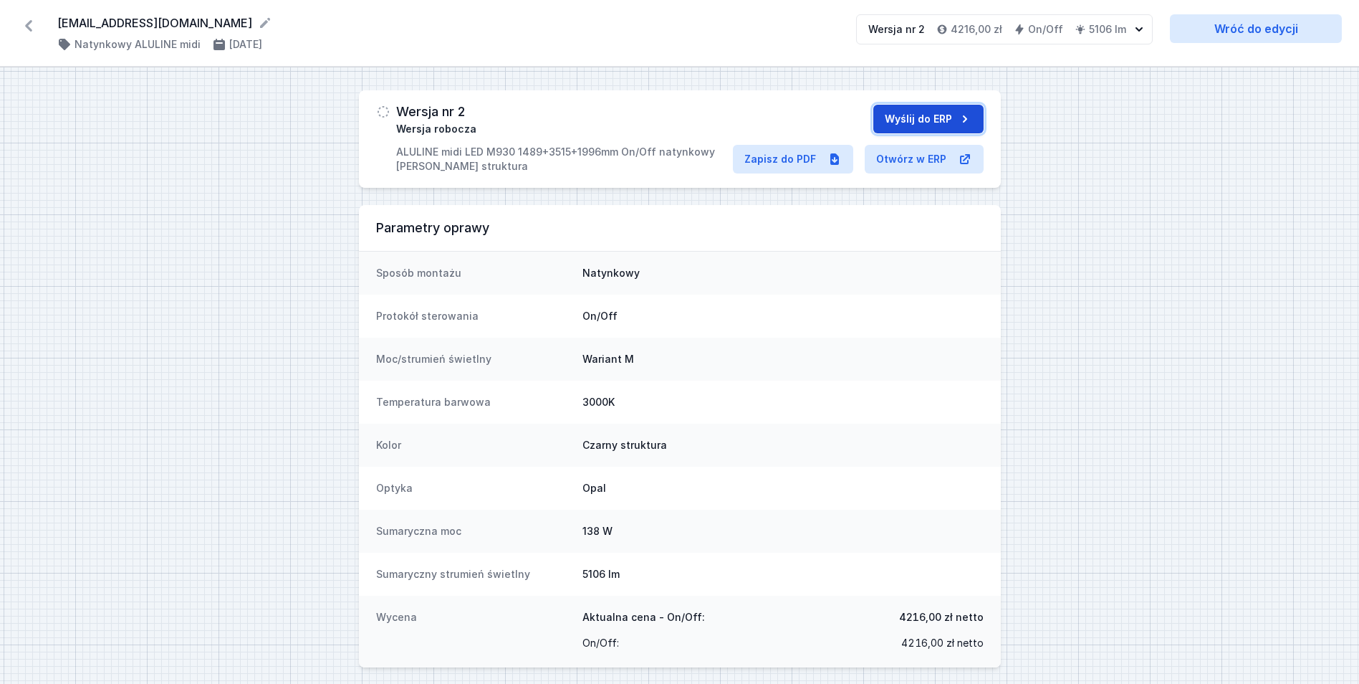
click at [937, 111] on button "Wyślij do ERP" at bounding box center [929, 119] width 110 height 29
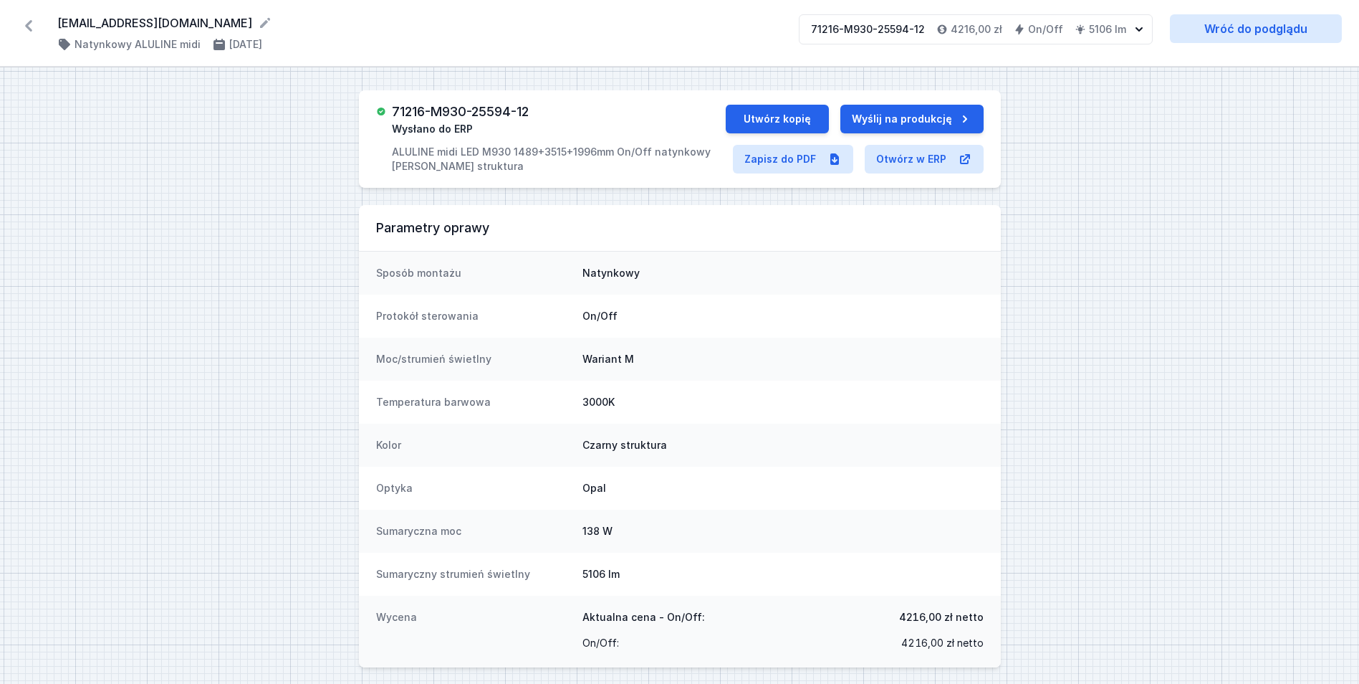
click at [454, 110] on h3 "71216-M930-25594-12" at bounding box center [460, 112] width 137 height 14
copy h3 "71216-M930-25594-12"
click at [756, 119] on button "Utwórz kopię" at bounding box center [777, 119] width 103 height 29
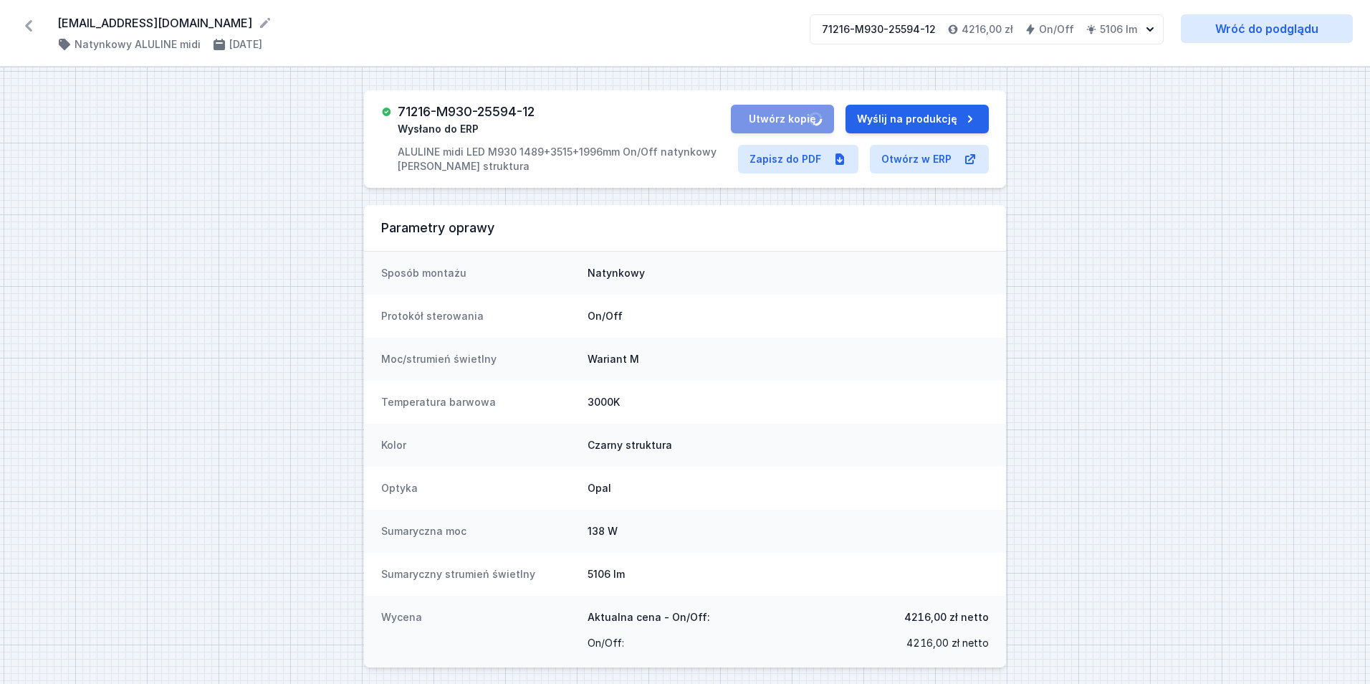
select select "3000"
select select "2"
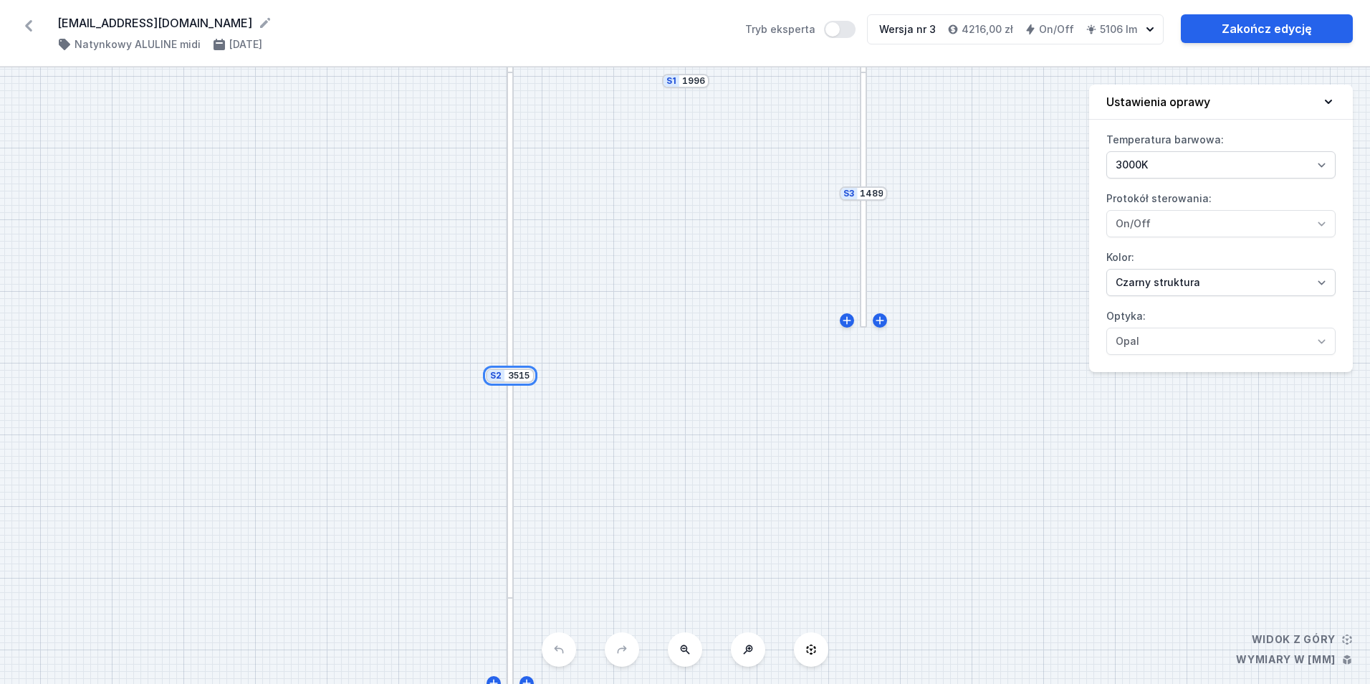
click at [520, 374] on input "3515" at bounding box center [518, 375] width 23 height 11
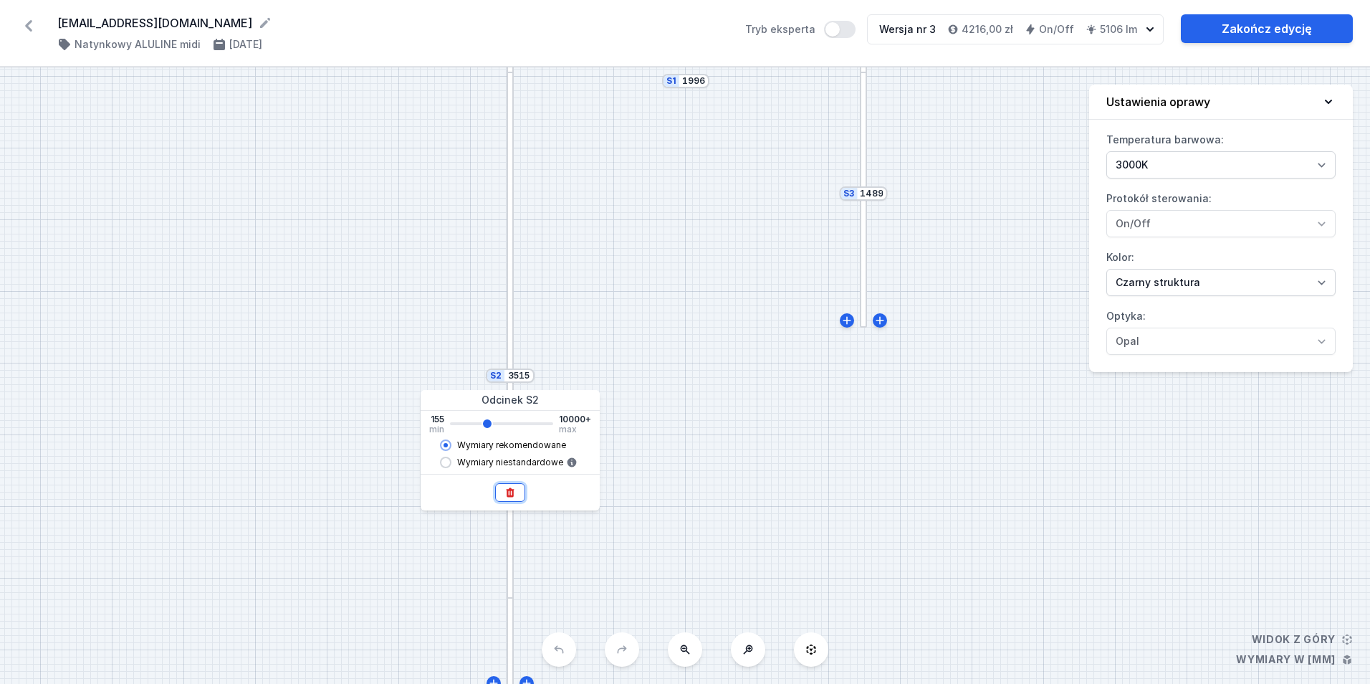
type input "3513"
click at [507, 487] on icon at bounding box center [510, 492] width 11 height 11
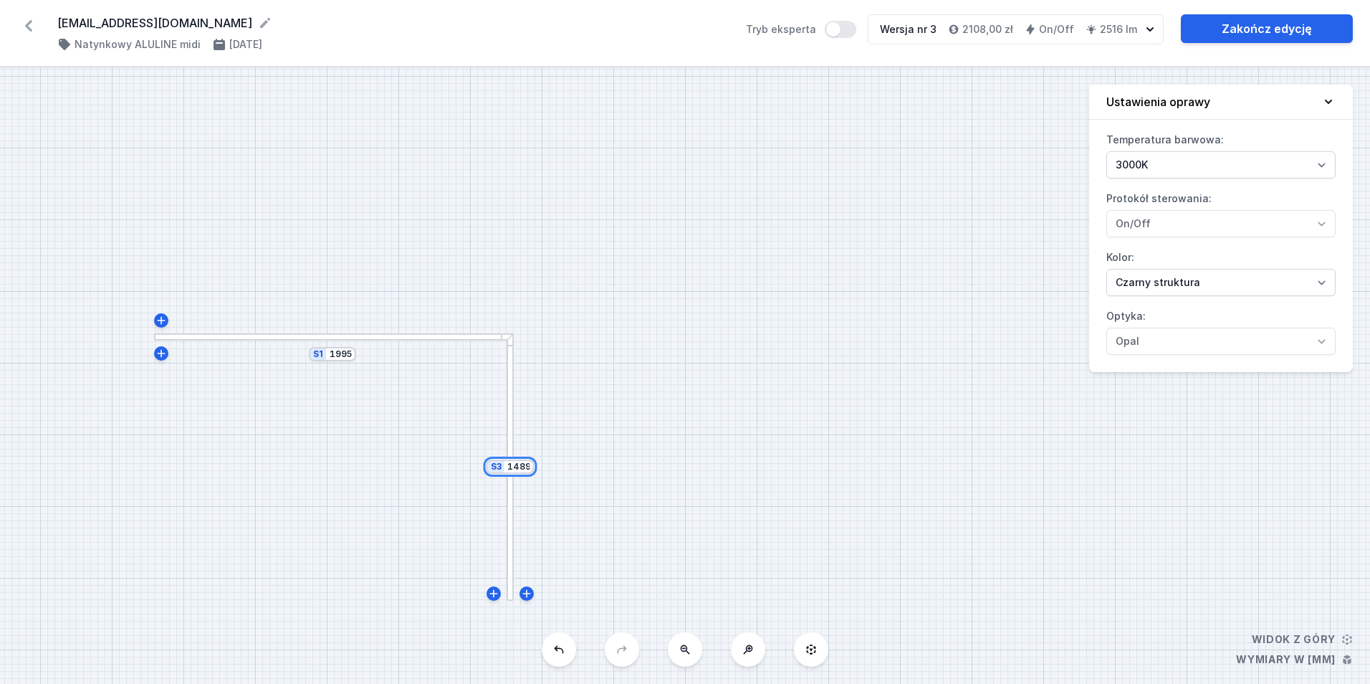
click at [520, 469] on input "1489" at bounding box center [518, 466] width 23 height 11
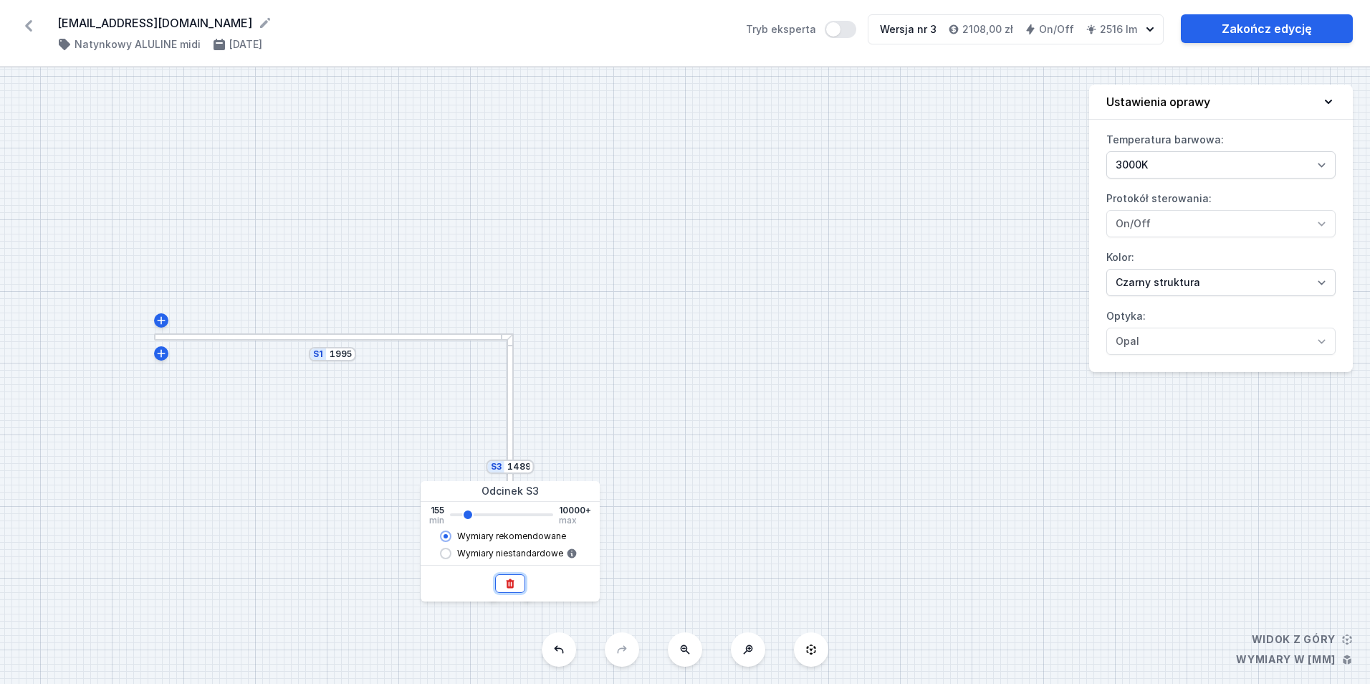
click at [512, 586] on icon at bounding box center [510, 583] width 11 height 11
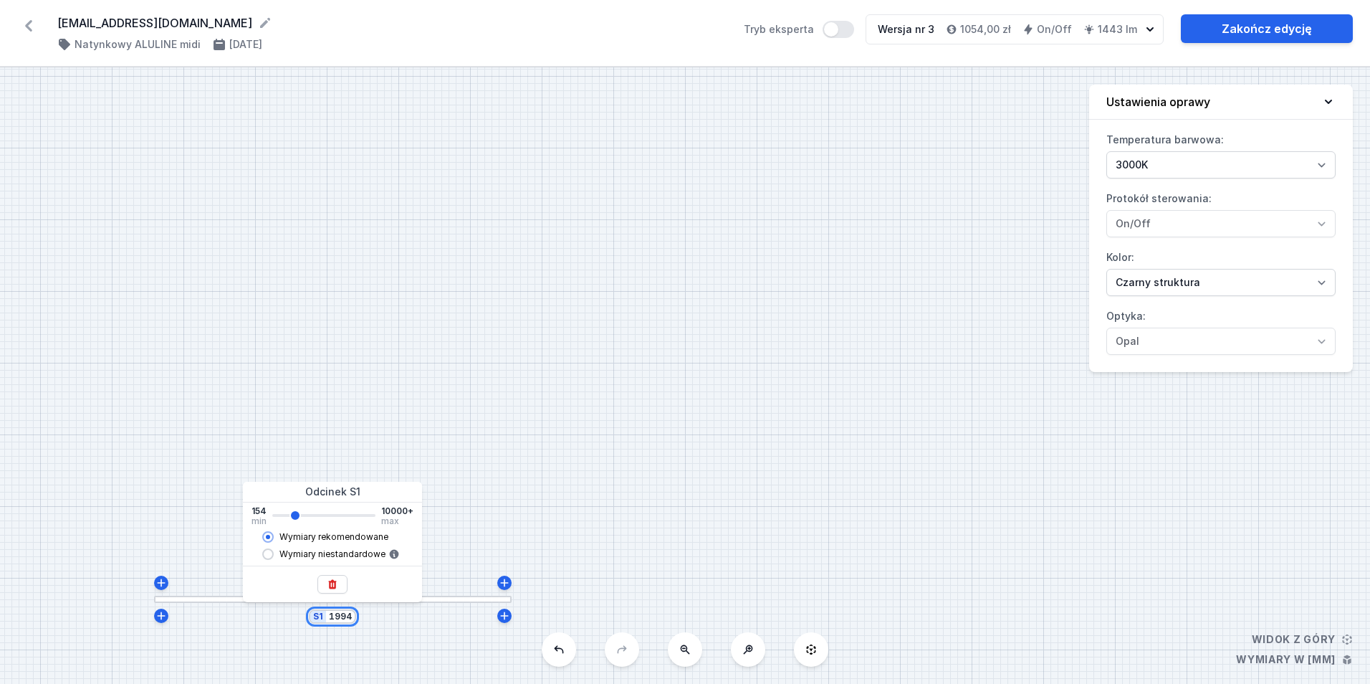
click at [346, 619] on input "1994" at bounding box center [340, 616] width 23 height 11
click at [347, 619] on input "1994" at bounding box center [340, 616] width 23 height 11
type input "4988"
drag, startPoint x: 694, startPoint y: 325, endPoint x: 697, endPoint y: 317, distance: 8.4
click at [697, 317] on div "S1 4988" at bounding box center [685, 375] width 1370 height 616
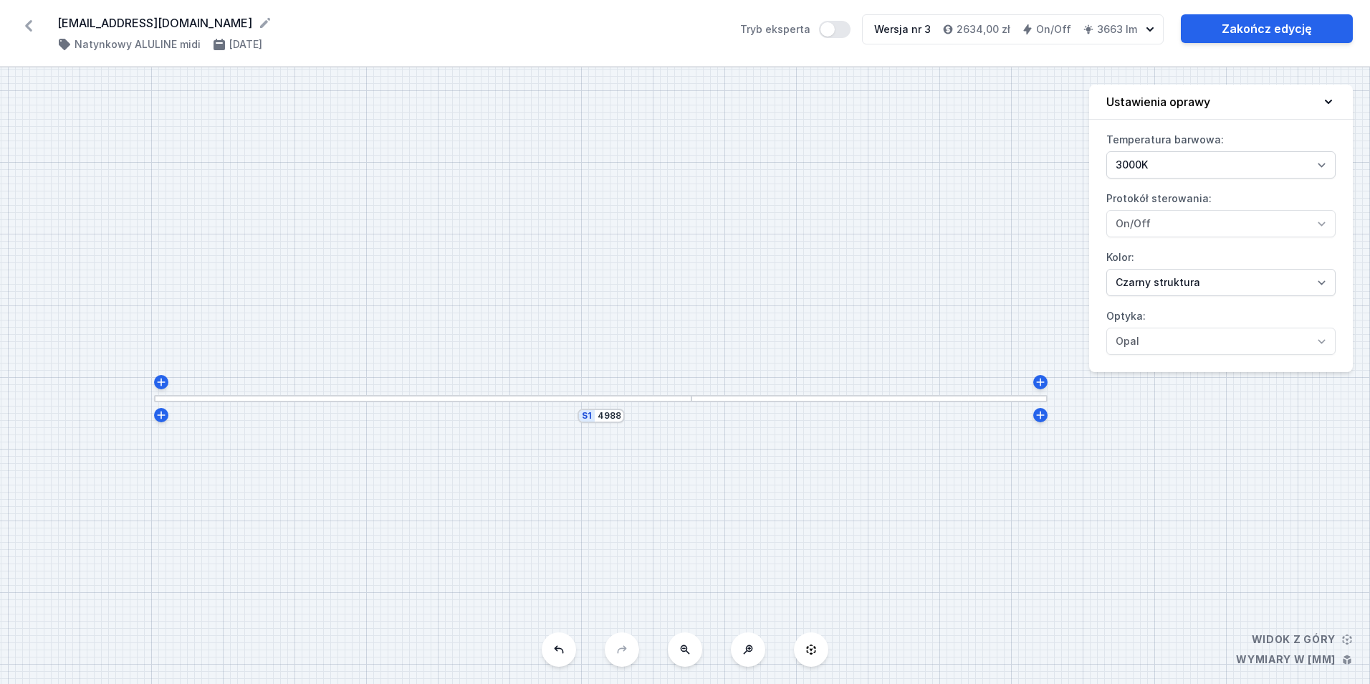
drag, startPoint x: 822, startPoint y: 409, endPoint x: 1002, endPoint y: 216, distance: 263.7
click at [1002, 216] on div "S1 4988" at bounding box center [685, 375] width 1370 height 616
click at [1266, 28] on link "Zakończ edycję" at bounding box center [1267, 28] width 172 height 29
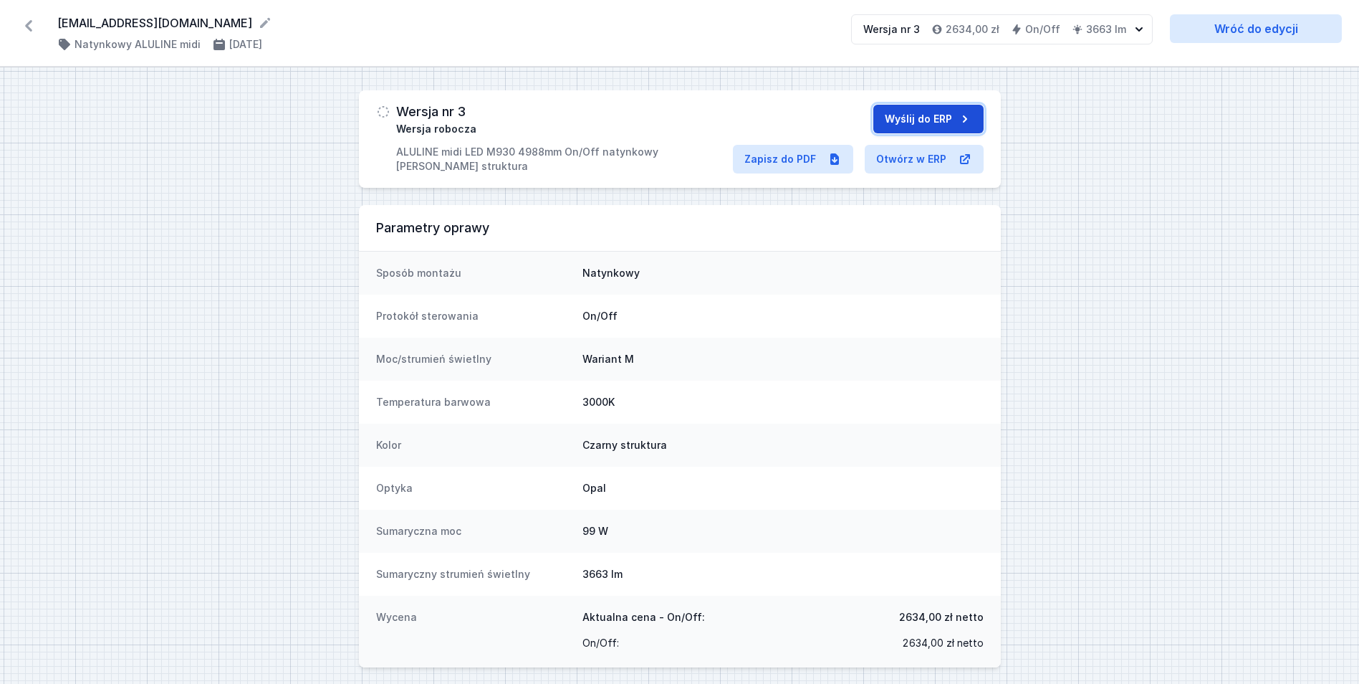
click at [920, 113] on button "Wyślij do ERP" at bounding box center [929, 119] width 110 height 29
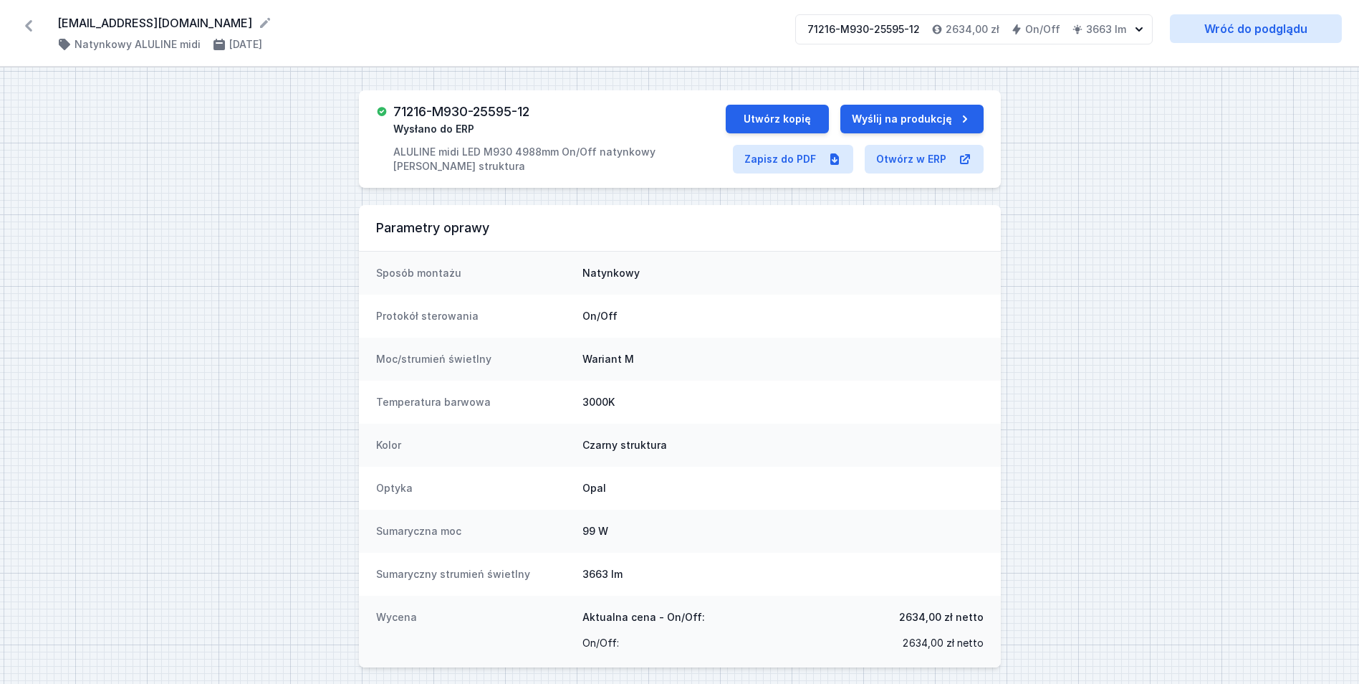
click at [479, 119] on div "71216-M930-25595-12 Wysłano do ERP ALULINE midi LED M930 4988mm On/Off natynkow…" at bounding box center [559, 139] width 332 height 69
click at [481, 113] on h3 "71216-M930-25595-12" at bounding box center [461, 112] width 136 height 14
copy h3 "71216-M930-25595-12"
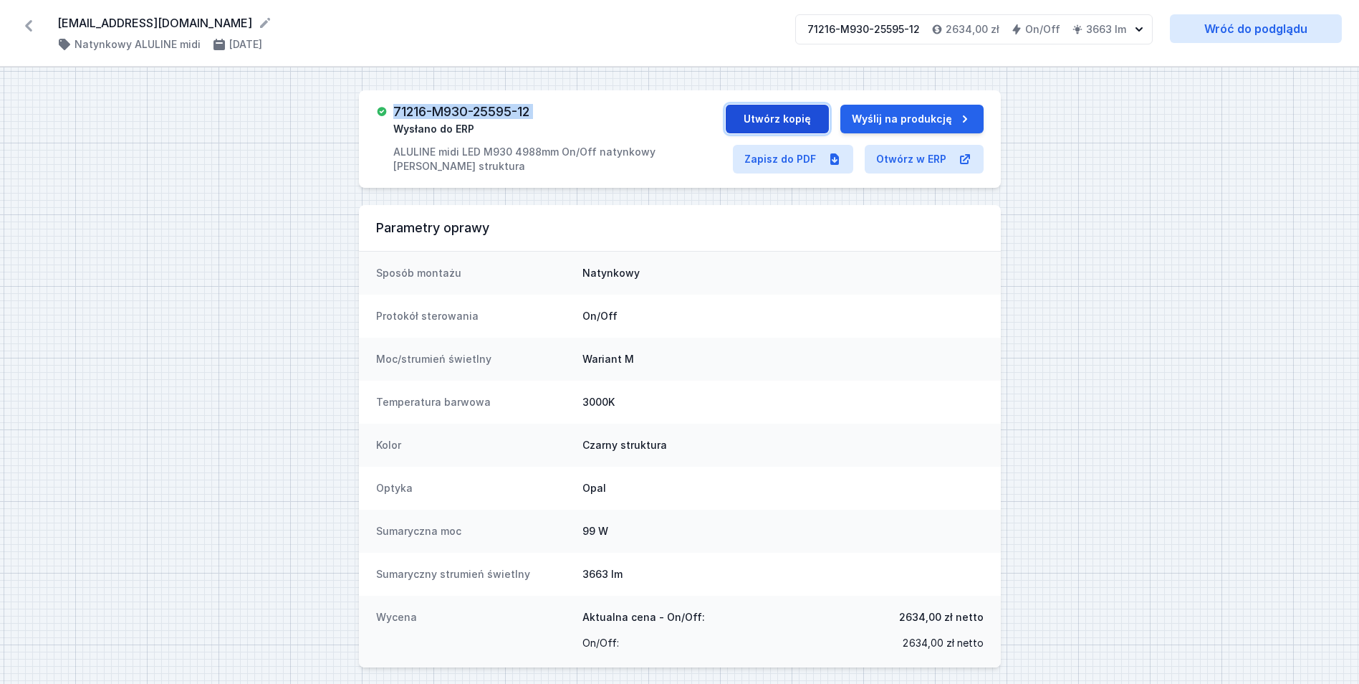
click at [770, 118] on button "Utwórz kopię" at bounding box center [777, 119] width 103 height 29
select select "3000"
select select "2"
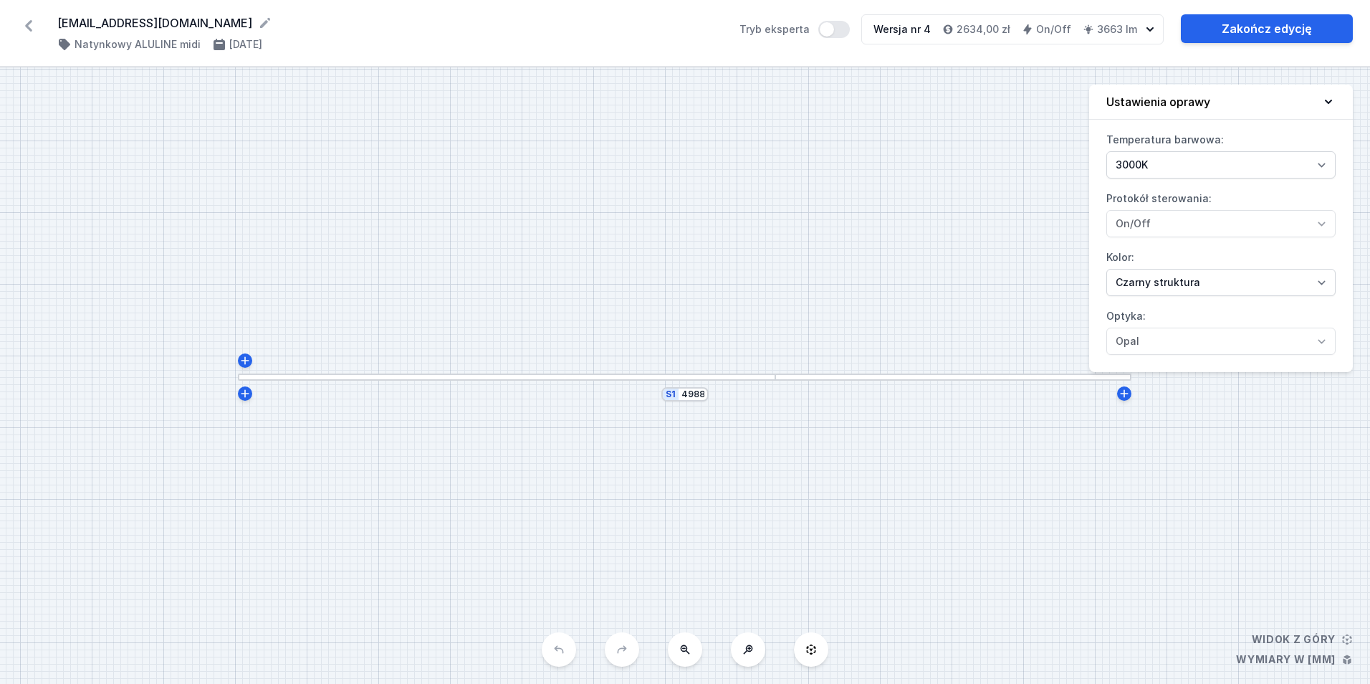
click at [697, 403] on div "S1 4988" at bounding box center [685, 375] width 1370 height 616
click at [697, 400] on div "S1 4988" at bounding box center [684, 394] width 47 height 14
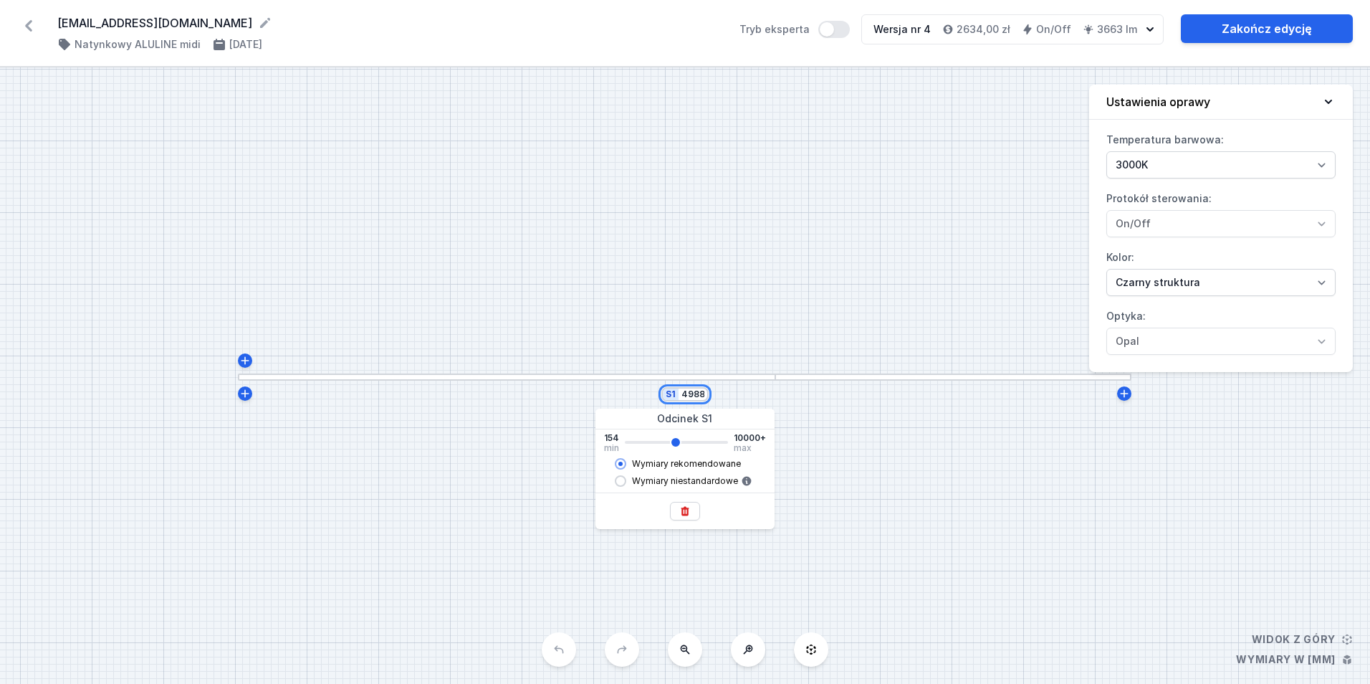
click at [697, 397] on input "4988" at bounding box center [693, 393] width 23 height 11
type input "1"
type input "4984"
type input "15"
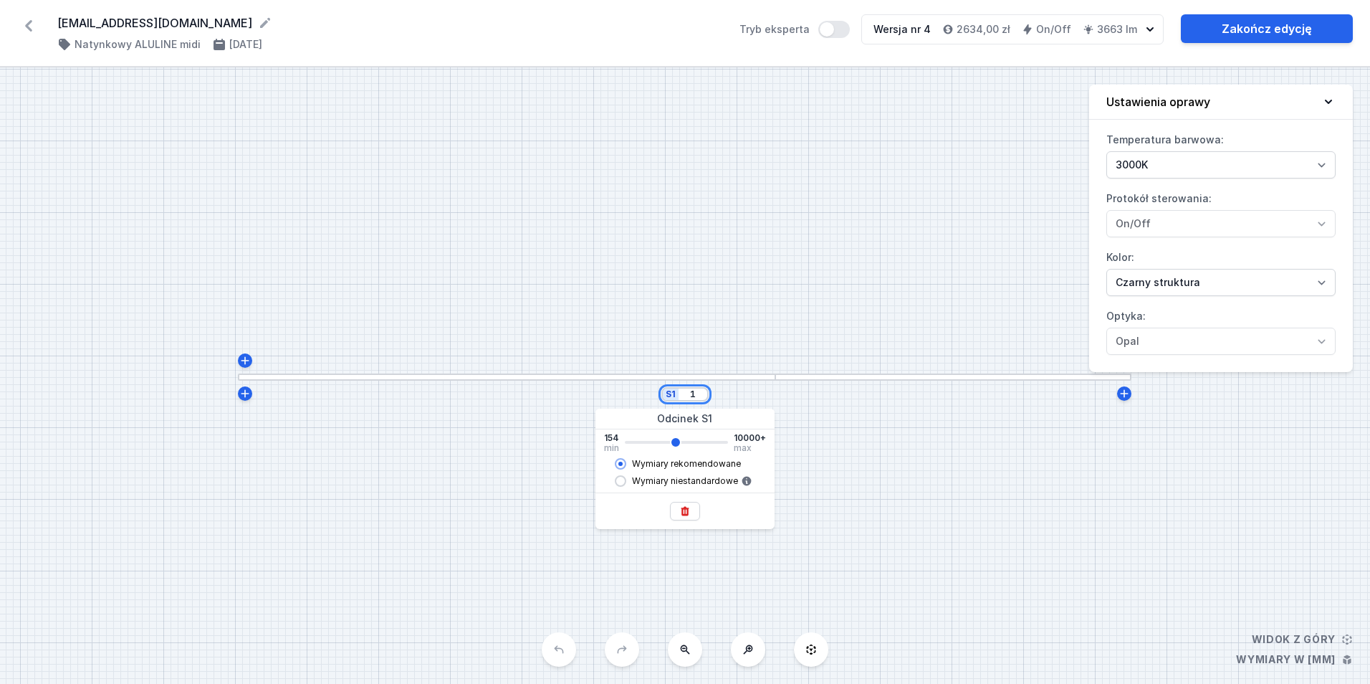
type input "4984"
type input "150"
type input "4984"
type input "1500"
type input "4984"
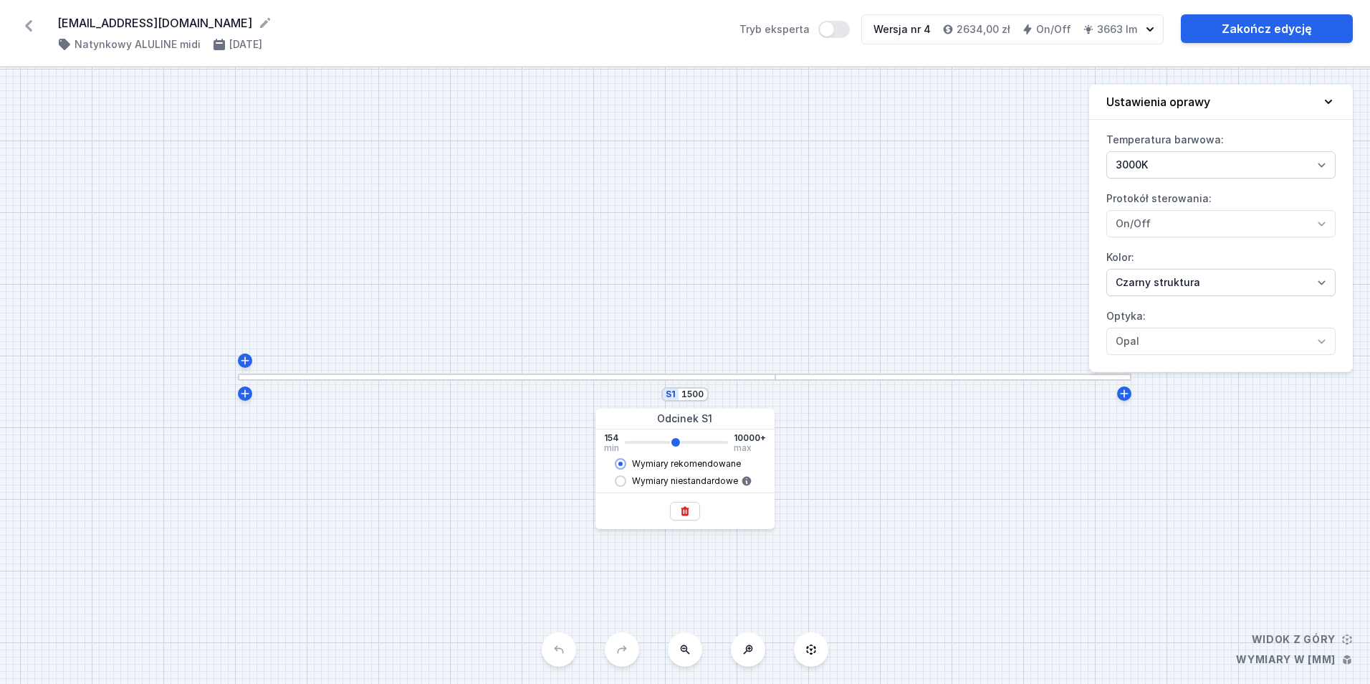
type input "1488"
click at [706, 247] on div "S1 1488" at bounding box center [685, 375] width 1370 height 616
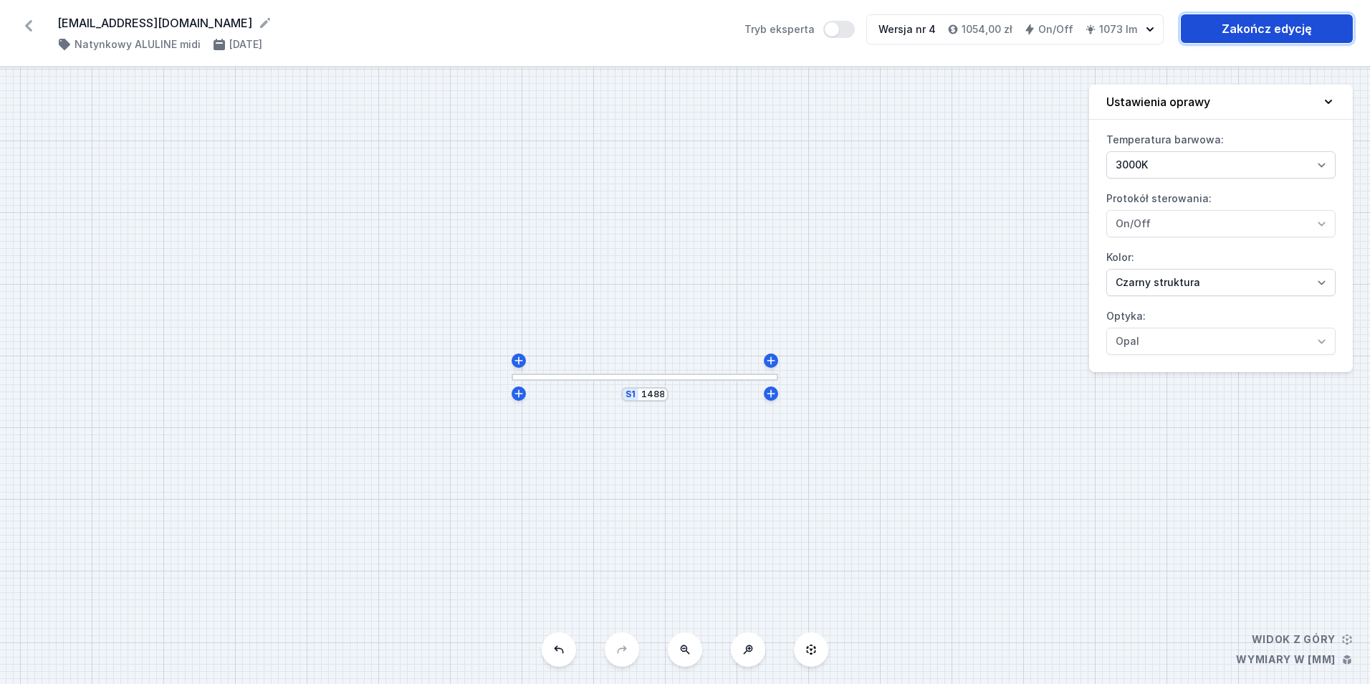
click at [1248, 25] on link "Zakończ edycję" at bounding box center [1267, 28] width 172 height 29
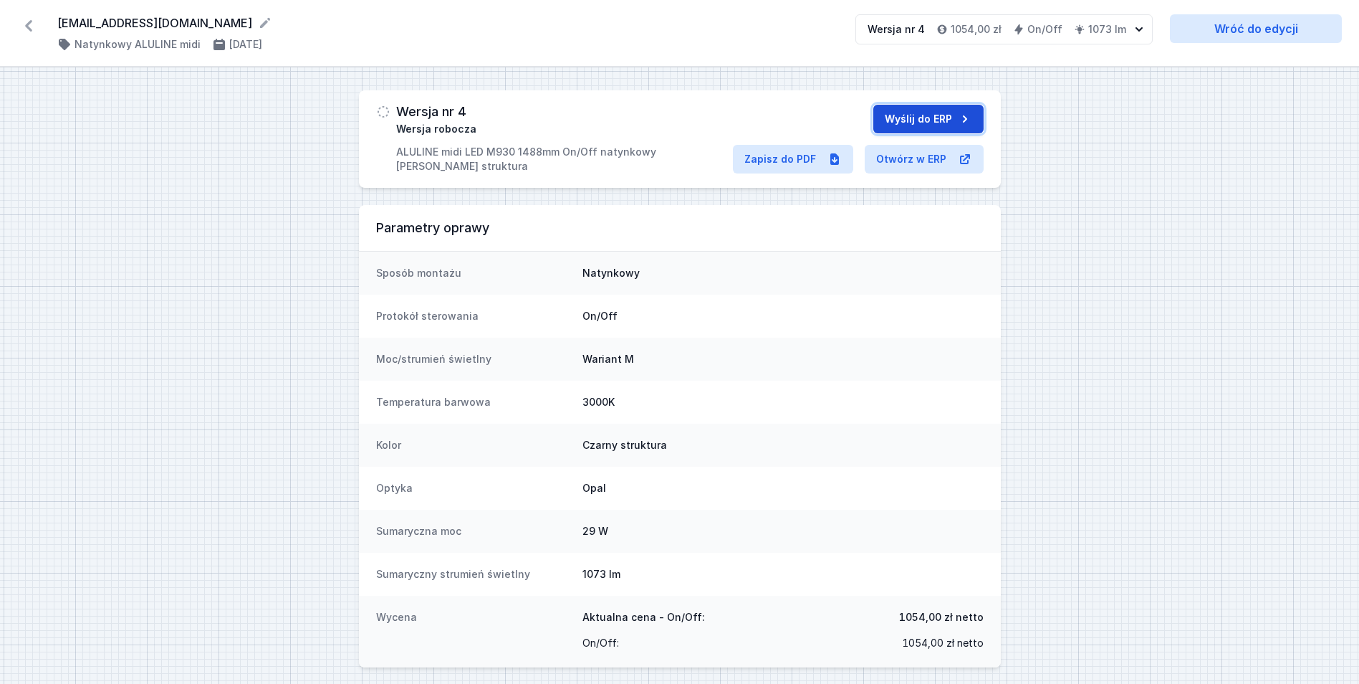
click at [928, 108] on button "Wyślij do ERP" at bounding box center [929, 119] width 110 height 29
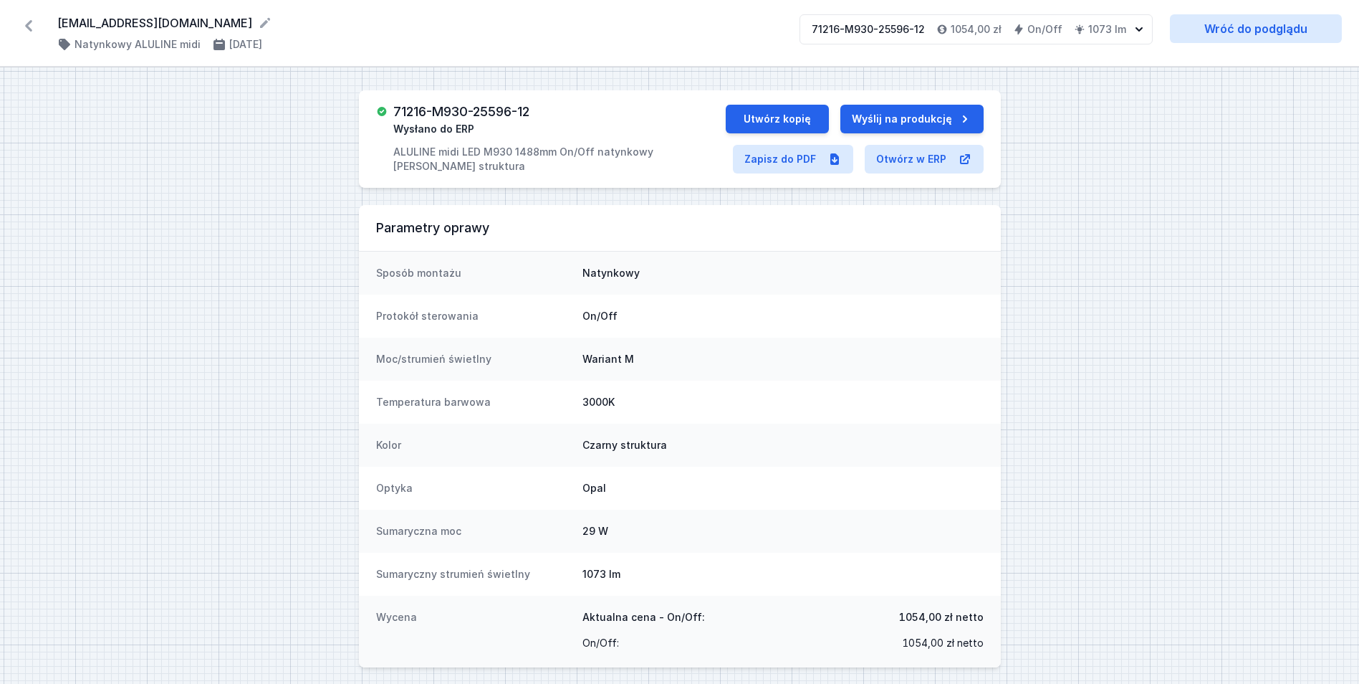
click at [454, 110] on h3 "71216-M930-25596-12" at bounding box center [461, 112] width 136 height 14
copy h3 "71216-M930-25596-12"
click at [798, 115] on button "Utwórz kopię" at bounding box center [777, 119] width 103 height 29
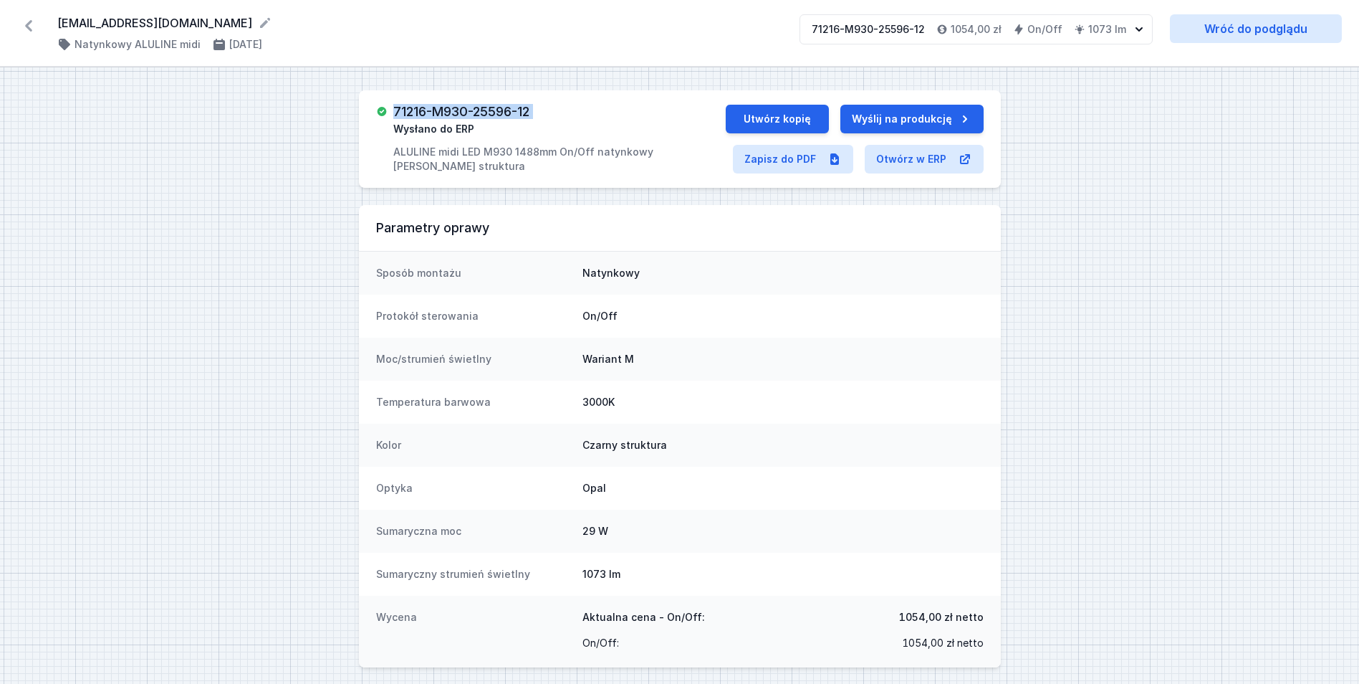
select select "3000"
select select "2"
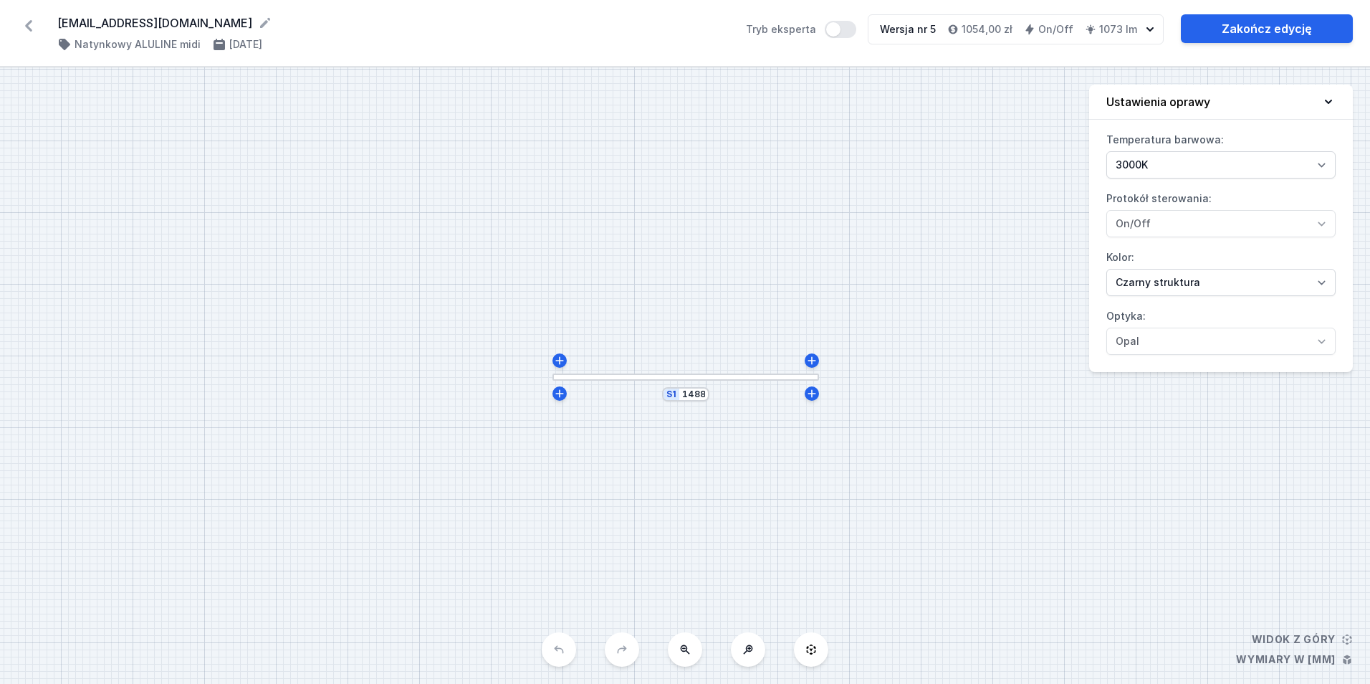
click at [694, 403] on div "S1 1488" at bounding box center [685, 375] width 1370 height 616
click at [694, 398] on input "1488" at bounding box center [693, 393] width 23 height 11
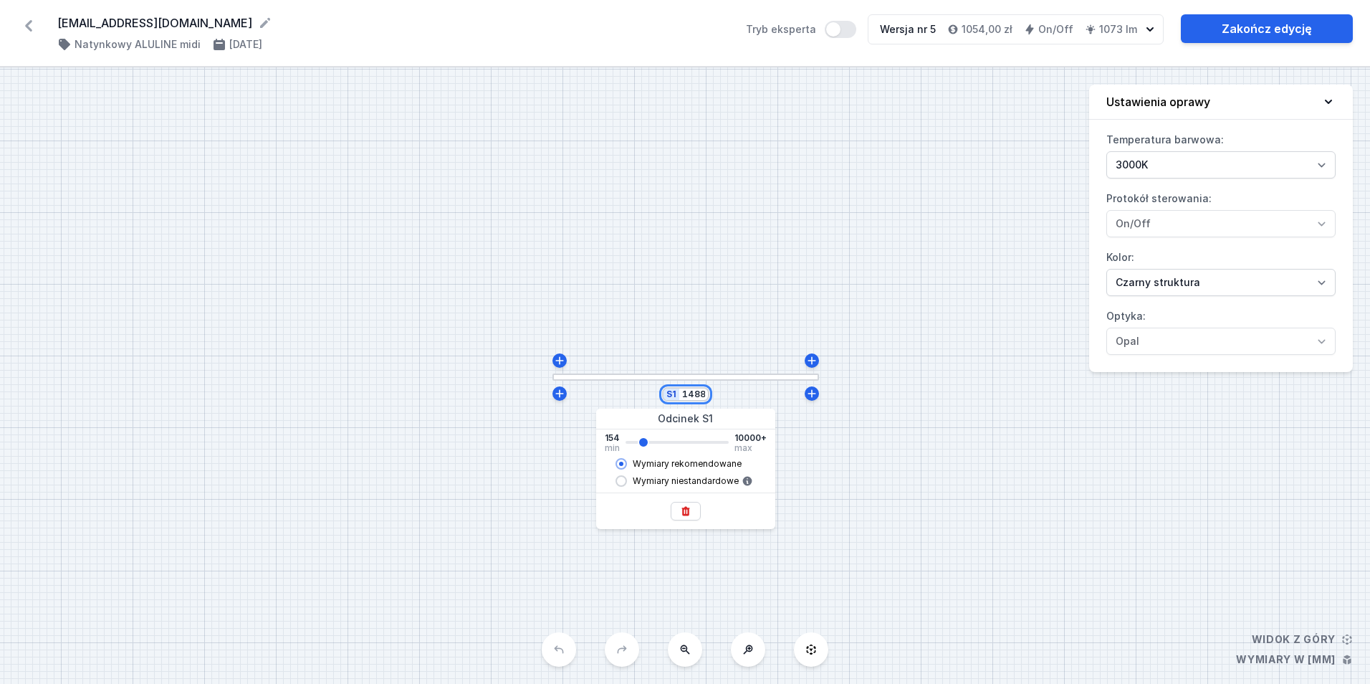
click at [694, 398] on input "1488" at bounding box center [693, 393] width 23 height 11
type input "1994"
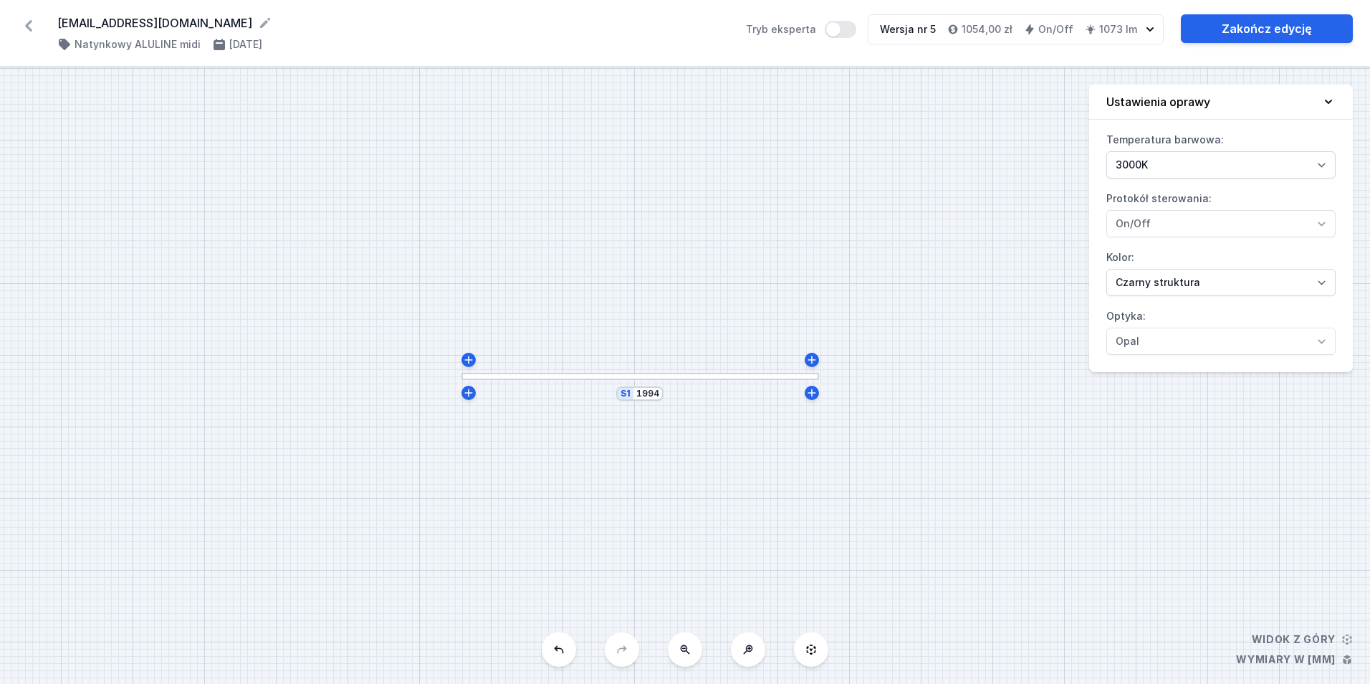
click at [813, 269] on div "S1 1994" at bounding box center [685, 375] width 1370 height 616
click at [1278, 24] on link "Zakończ edycję" at bounding box center [1267, 28] width 172 height 29
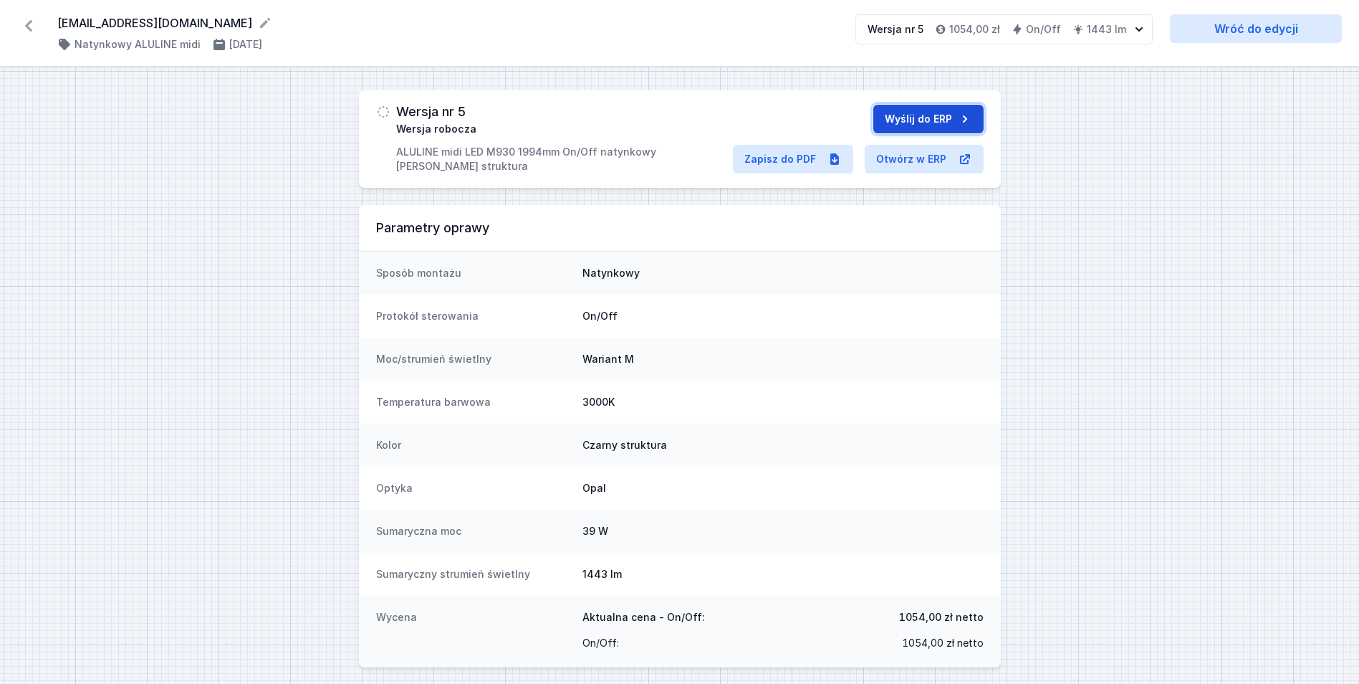
click at [921, 110] on button "Wyślij do ERP" at bounding box center [929, 119] width 110 height 29
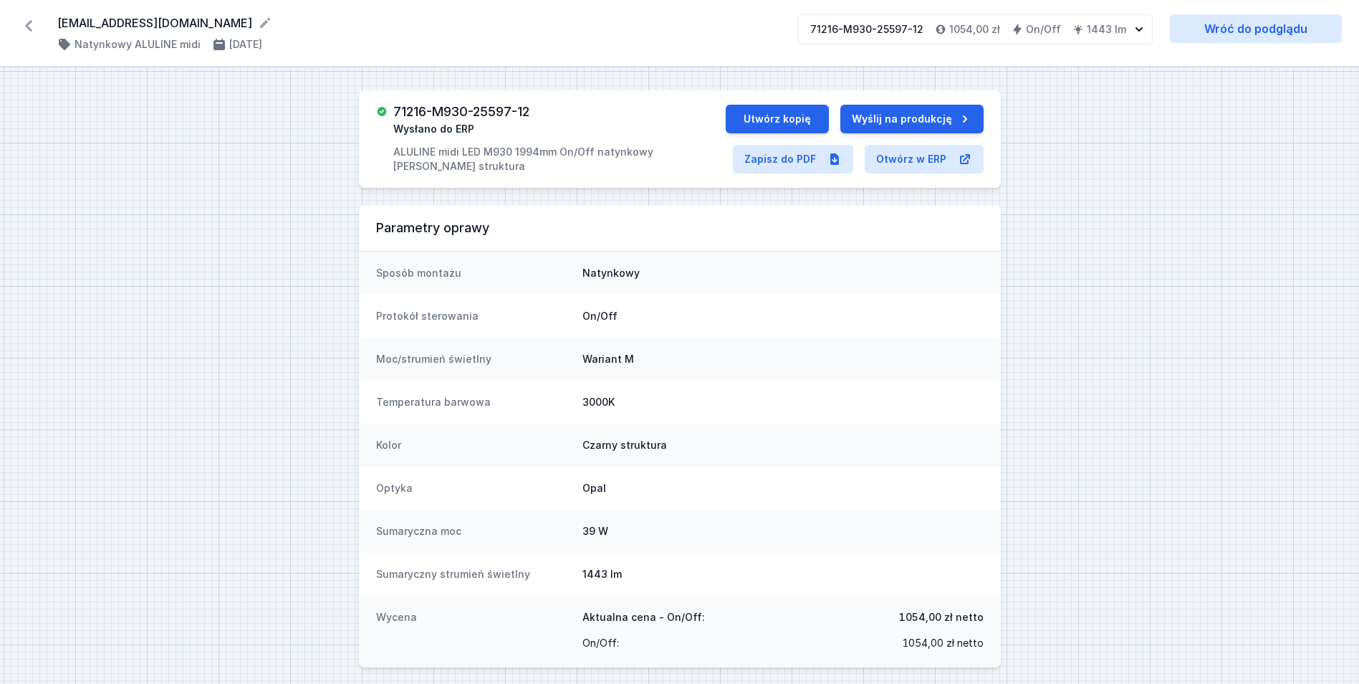
click at [465, 111] on h3 "71216-M930-25597-12" at bounding box center [461, 112] width 136 height 14
copy h3 "71216-M930-25597-12"
click at [704, 307] on div "Protokół sterowania On/Off" at bounding box center [680, 316] width 642 height 43
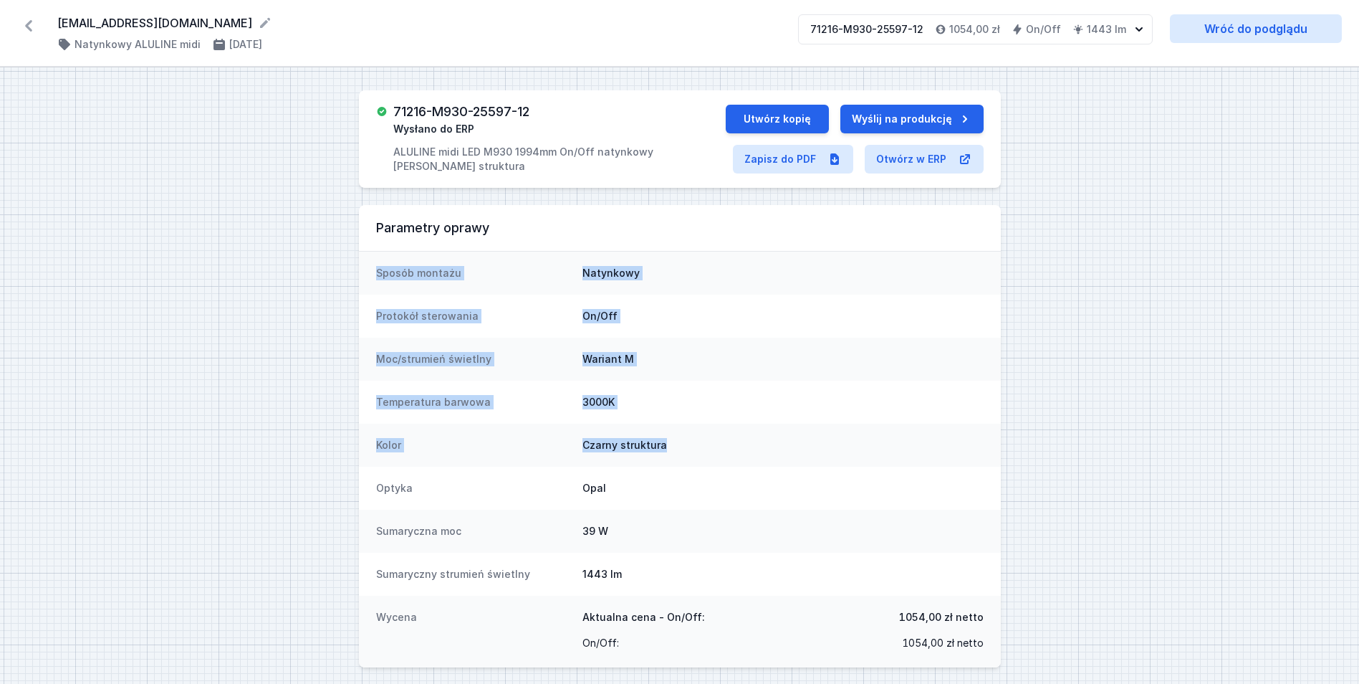
drag, startPoint x: 376, startPoint y: 270, endPoint x: 768, endPoint y: 431, distance: 423.9
click at [768, 431] on dl "Sposób montażu Natynkowy Protokół sterowania On/Off Moc/strumień świetlny Waria…" at bounding box center [680, 460] width 642 height 416
click at [770, 429] on div "Kolor [PERSON_NAME] struktura" at bounding box center [680, 445] width 642 height 43
click at [763, 358] on dd "Wariant M" at bounding box center [783, 359] width 401 height 14
